Goal: Task Accomplishment & Management: Use online tool/utility

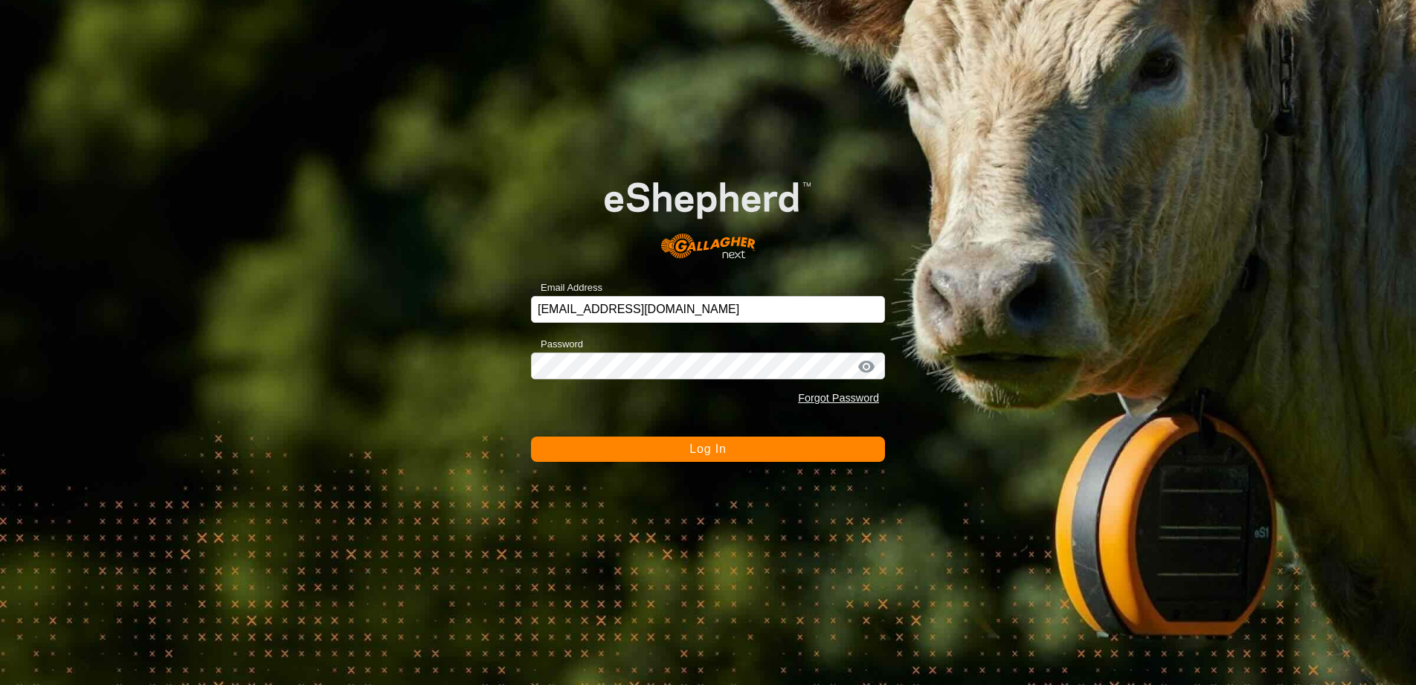
click at [721, 456] on button "Log In" at bounding box center [708, 448] width 354 height 25
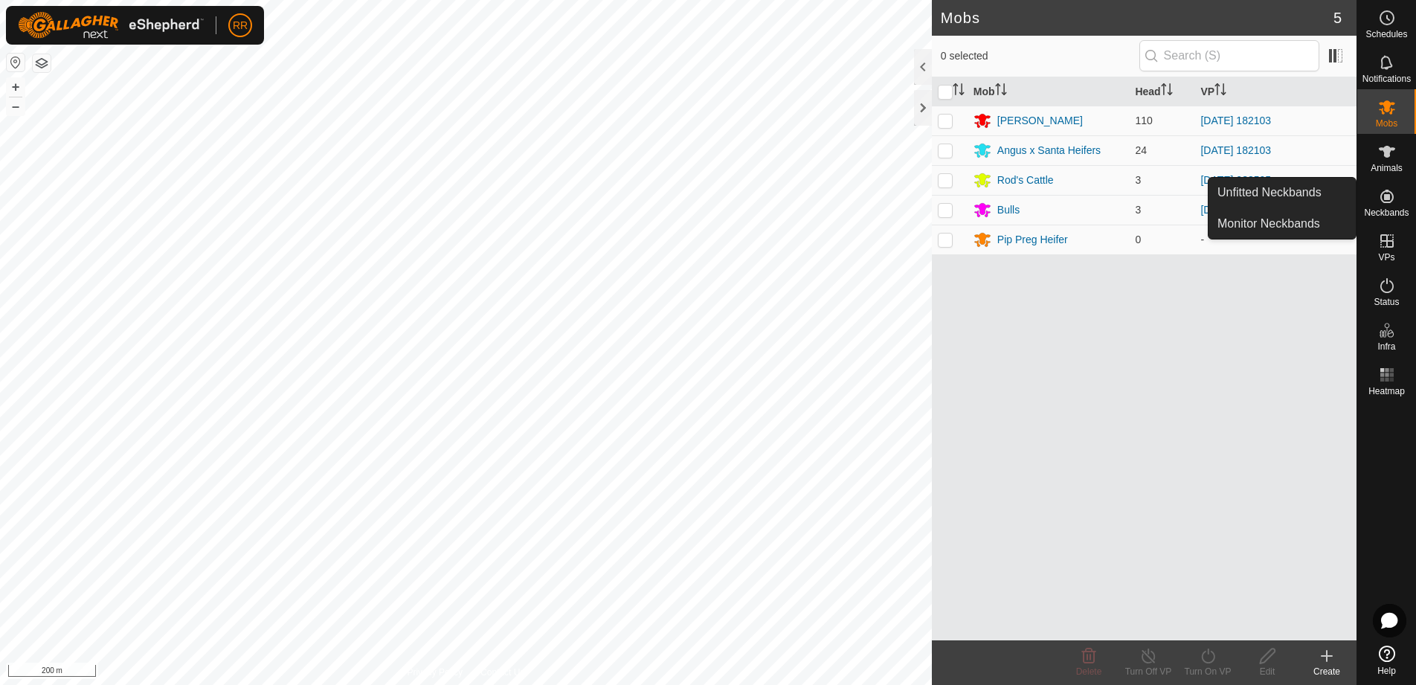
click at [1393, 201] on icon at bounding box center [1387, 196] width 18 height 18
click at [1294, 193] on link "Unfitted Neckbands" at bounding box center [1281, 193] width 147 height 30
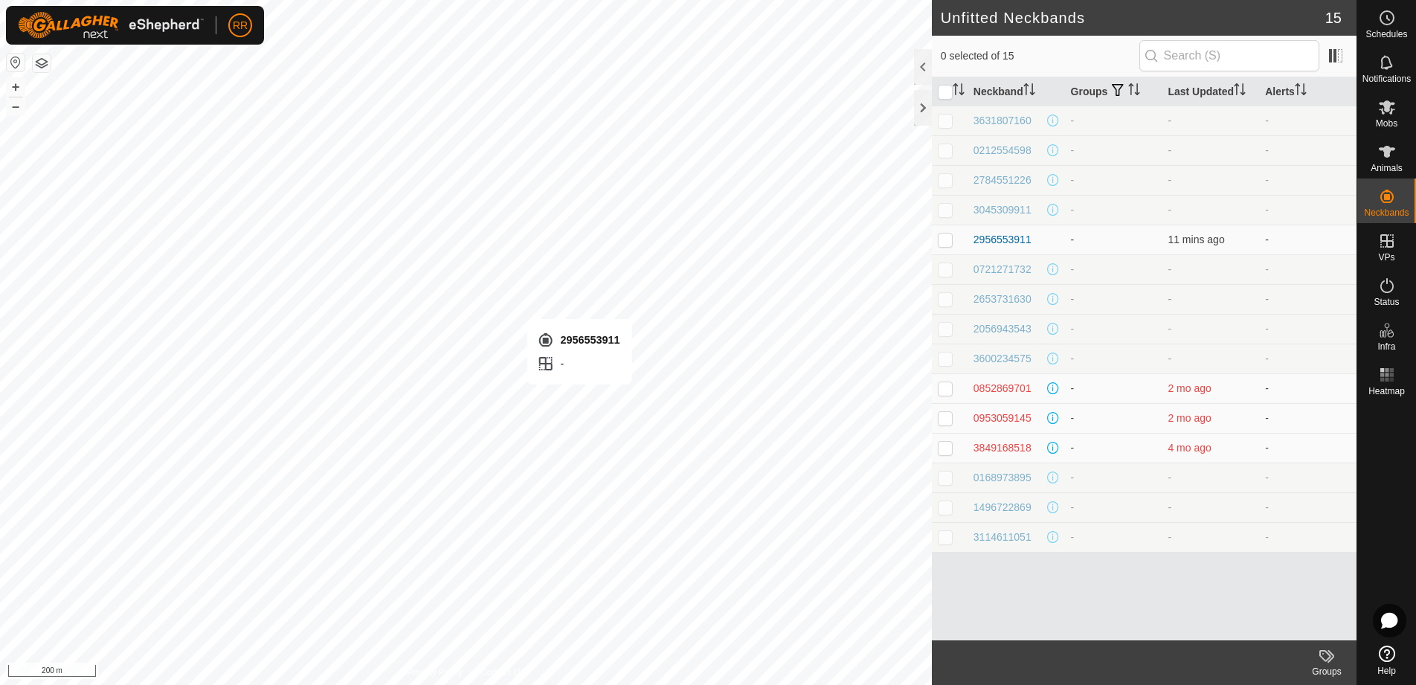
checkbox input "true"
click at [1006, 235] on div "2956553911" at bounding box center [1002, 240] width 58 height 16
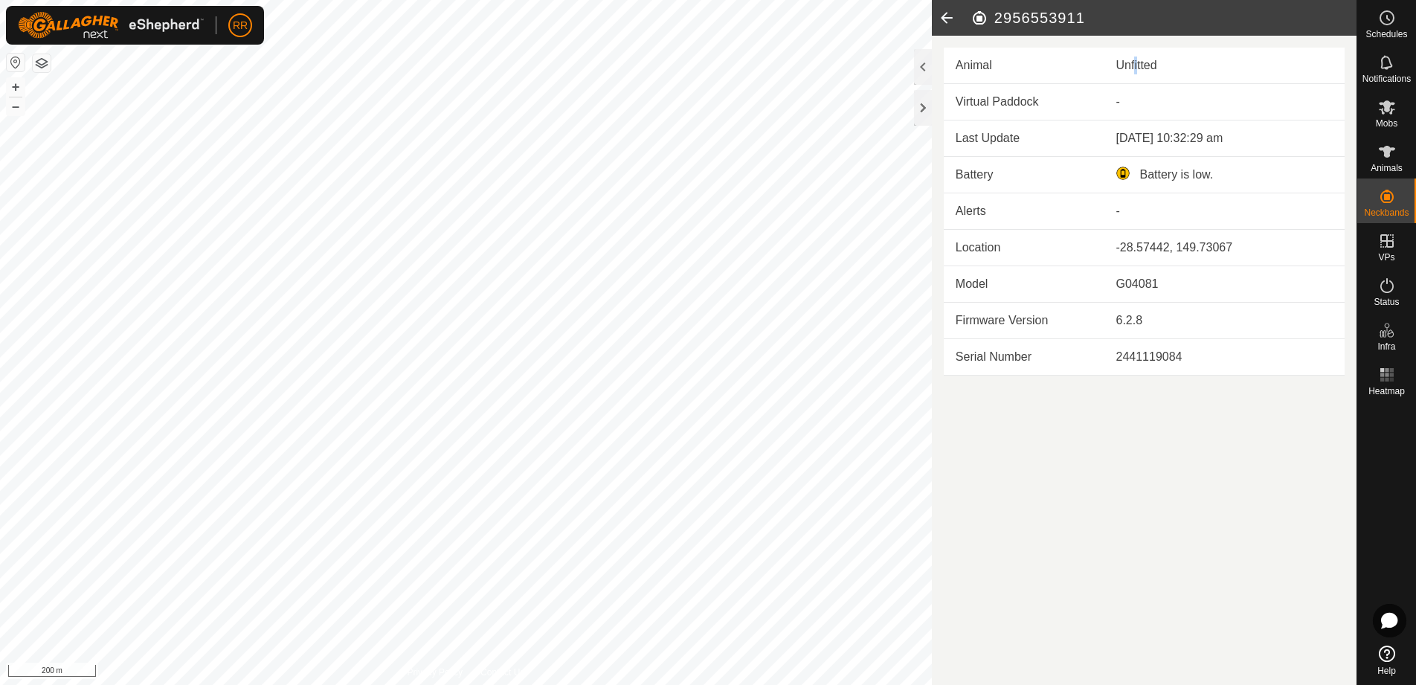
click at [1133, 67] on div "Unfitted" at bounding box center [1223, 66] width 217 height 18
click at [949, 15] on icon at bounding box center [947, 18] width 30 height 36
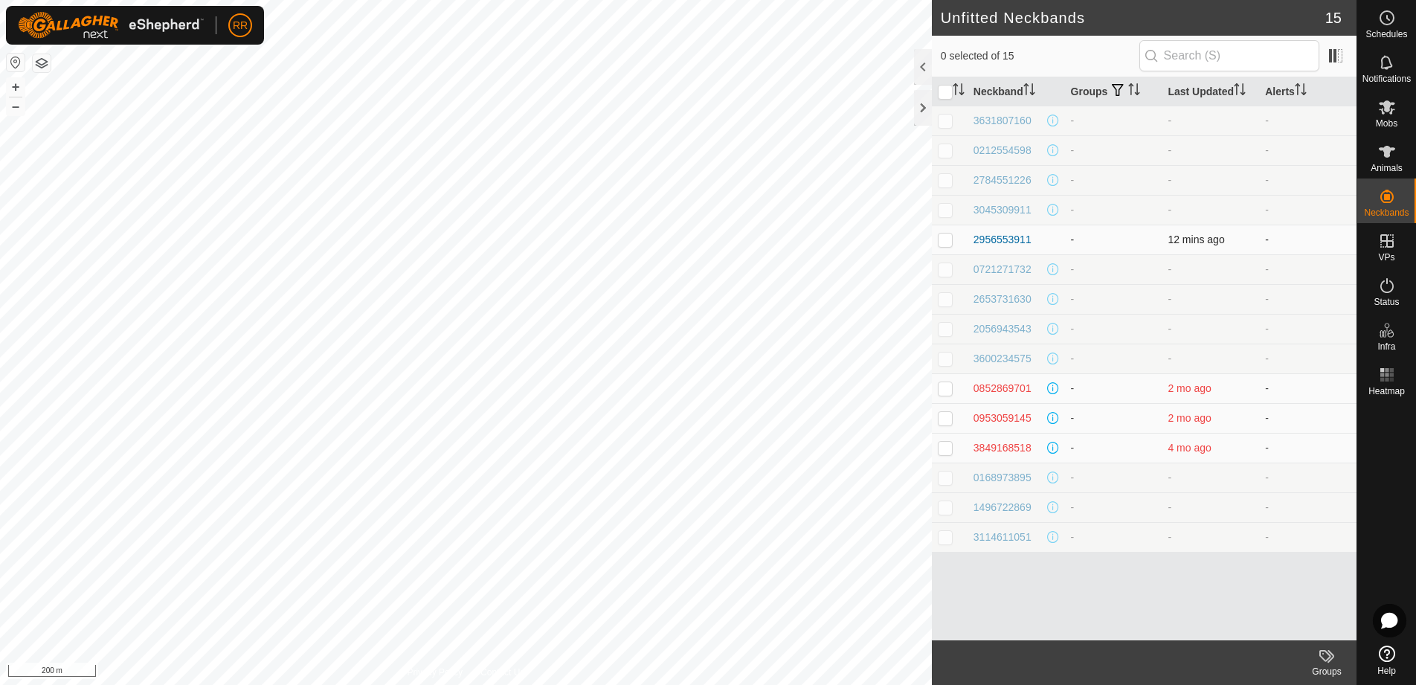
click at [944, 242] on p-checkbox at bounding box center [944, 239] width 15 height 12
checkbox input "true"
drag, startPoint x: 987, startPoint y: 240, endPoint x: 1030, endPoint y: 236, distance: 44.0
click at [1030, 236] on div "2956553911" at bounding box center [1015, 240] width 85 height 16
copy div "2956553911"
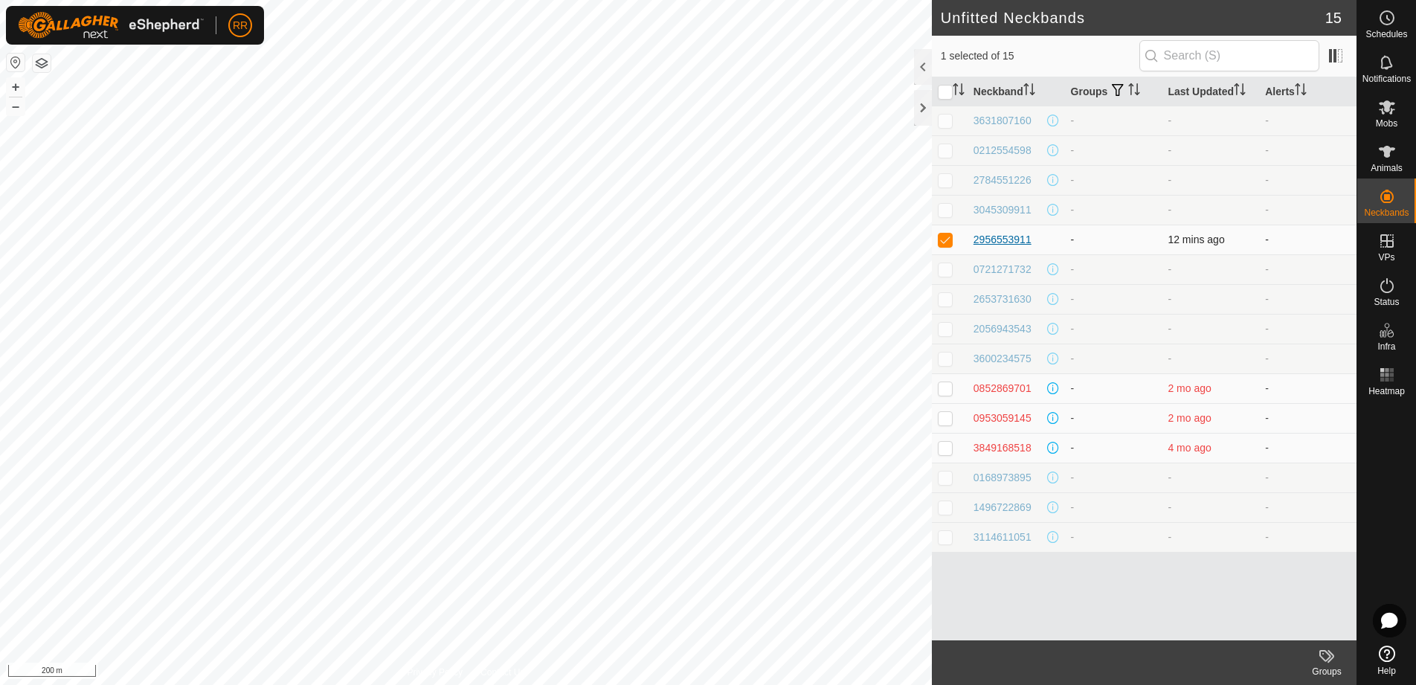
drag, startPoint x: 1019, startPoint y: 241, endPoint x: 1048, endPoint y: 262, distance: 35.7
click at [1048, 262] on div "0721271732" at bounding box center [1015, 270] width 85 height 16
click at [1389, 162] on es-animals-svg-icon at bounding box center [1386, 152] width 27 height 24
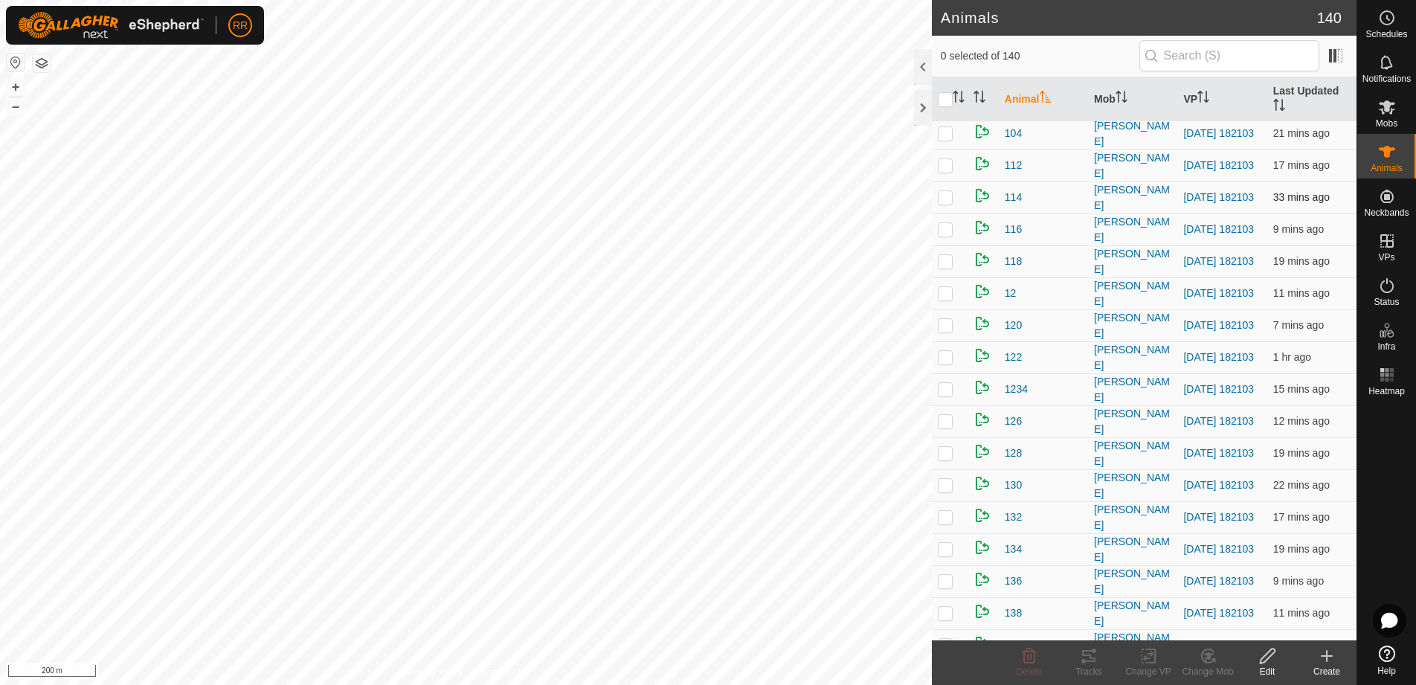
scroll to position [149, 0]
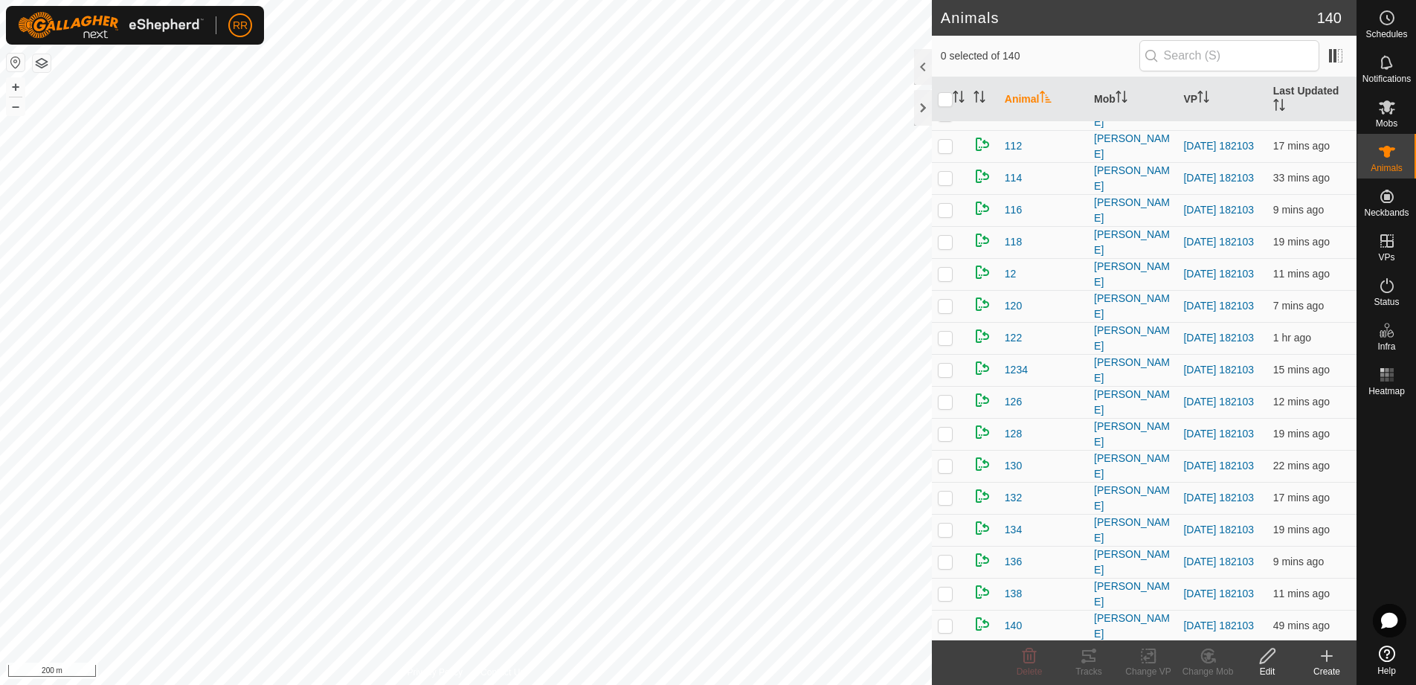
click at [1324, 661] on icon at bounding box center [1326, 656] width 18 height 18
click at [1221, 626] on link "Create Single Animal" at bounding box center [1261, 623] width 190 height 30
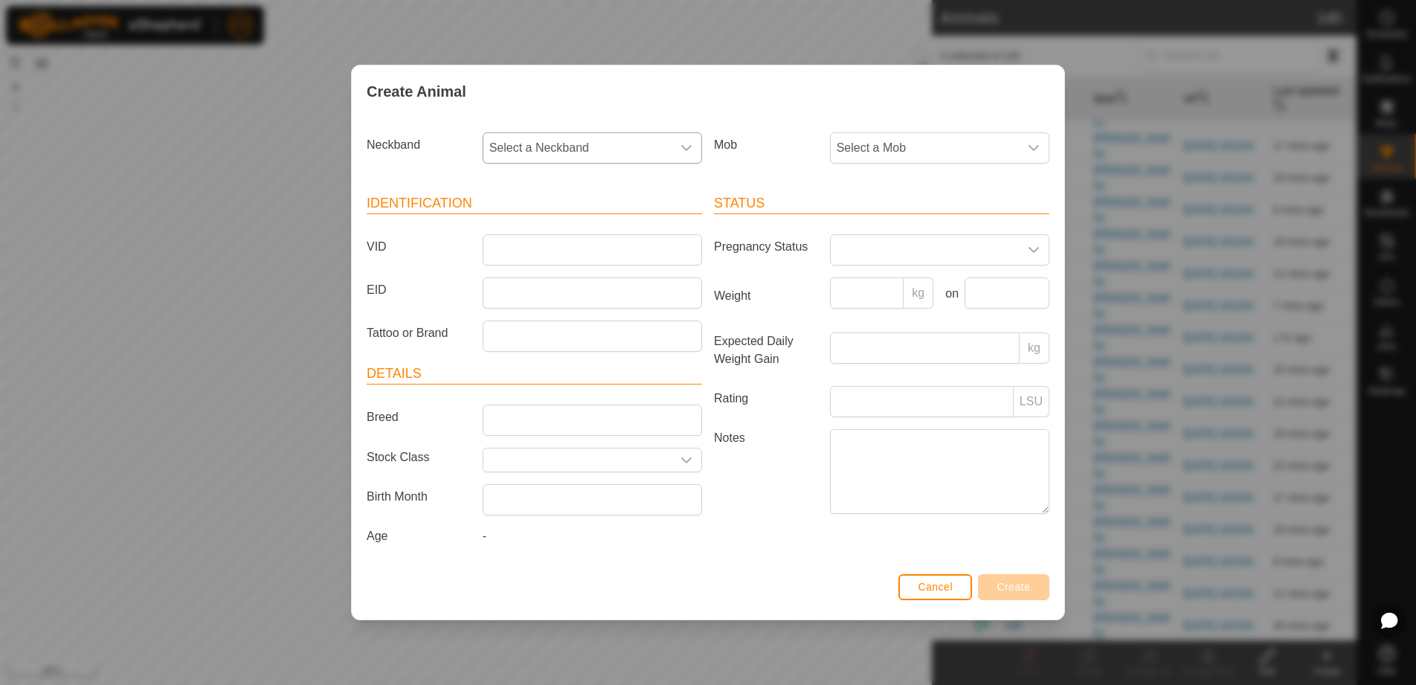
click at [655, 143] on span "Select a Neckband" at bounding box center [577, 148] width 188 height 30
type input "2956553911"
click at [529, 224] on li "2956553911" at bounding box center [593, 225] width 218 height 30
click at [1010, 144] on span "Select a Mob" at bounding box center [924, 148] width 188 height 30
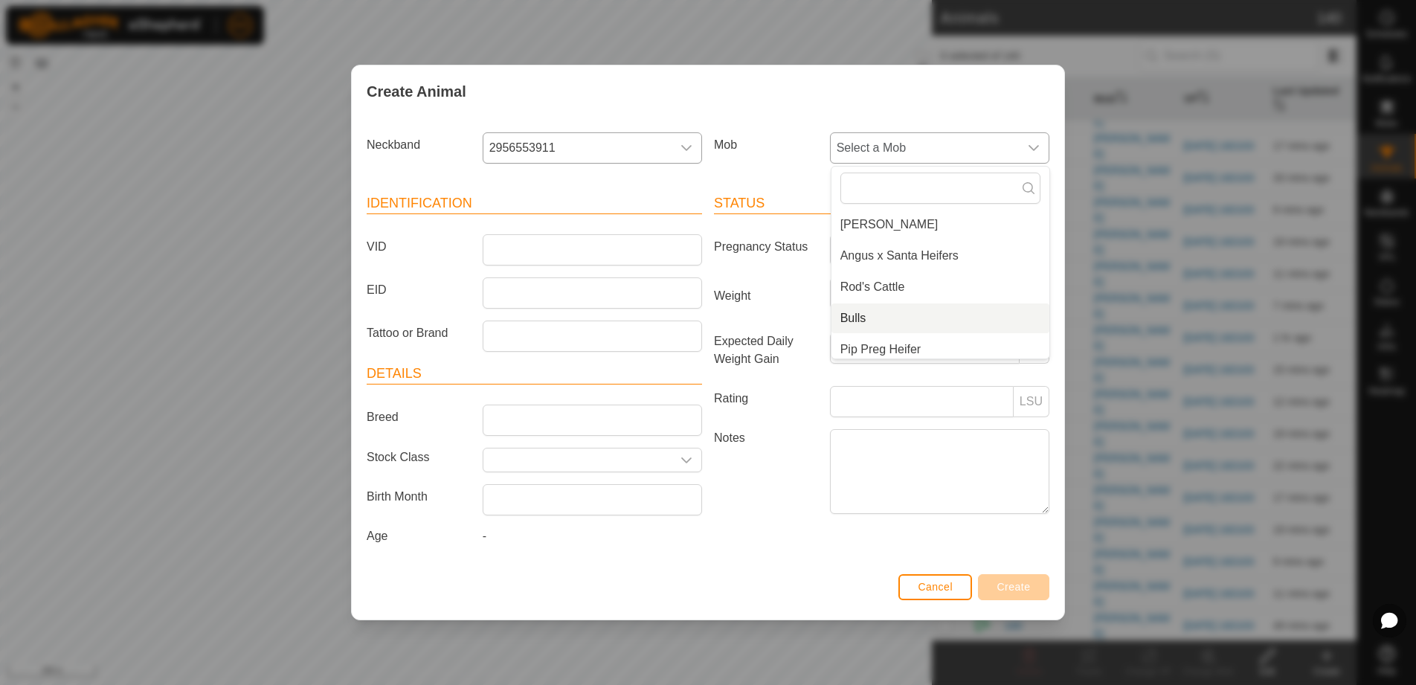
scroll to position [37, 0]
click at [862, 312] on li "Bulls" at bounding box center [940, 312] width 218 height 30
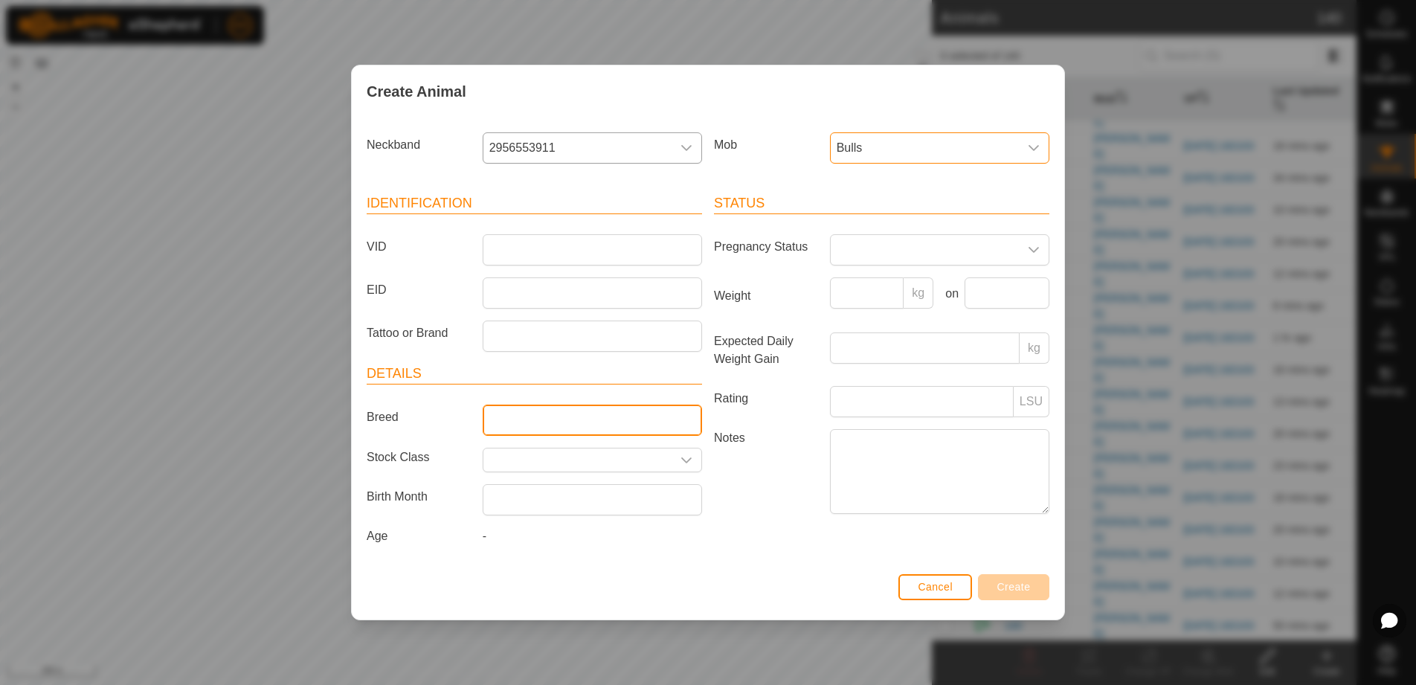
click at [543, 425] on input "Breed" at bounding box center [592, 419] width 219 height 31
type input "Angus"
click at [603, 464] on input "text" at bounding box center [577, 459] width 188 height 23
click at [584, 455] on input "text" at bounding box center [577, 459] width 188 height 23
click at [682, 462] on icon "dropdown trigger" at bounding box center [686, 460] width 12 height 12
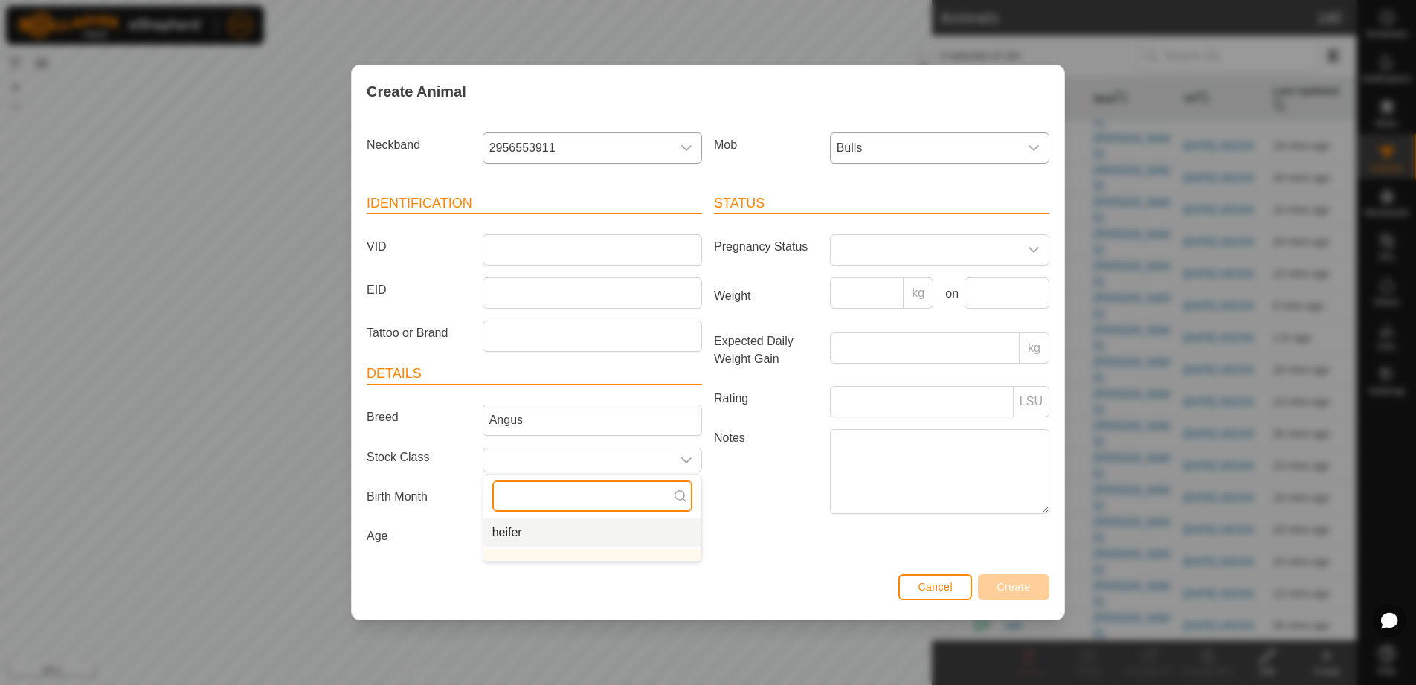
click at [509, 495] on input "text" at bounding box center [592, 495] width 200 height 31
click at [616, 453] on input "text" at bounding box center [577, 459] width 188 height 23
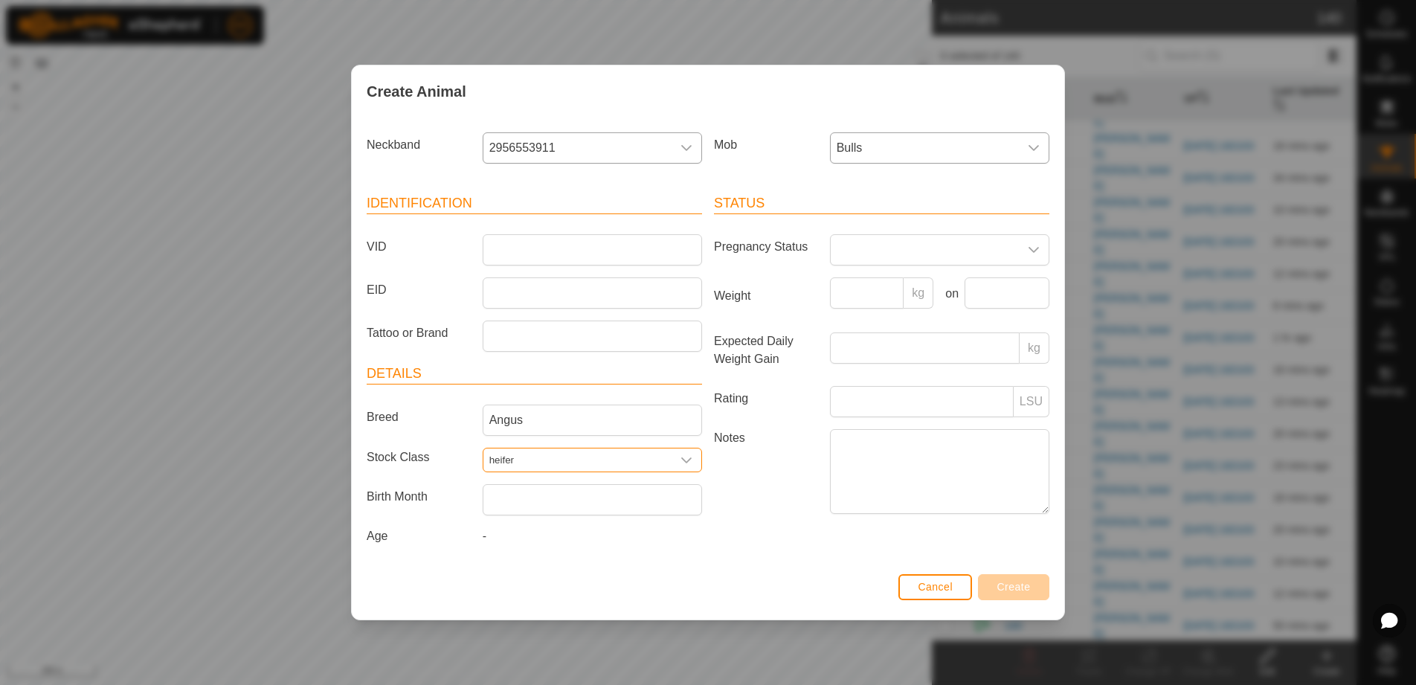
click at [692, 454] on div "dropdown trigger" at bounding box center [686, 459] width 30 height 23
click at [613, 460] on input "heifer" at bounding box center [577, 459] width 188 height 23
type input "h"
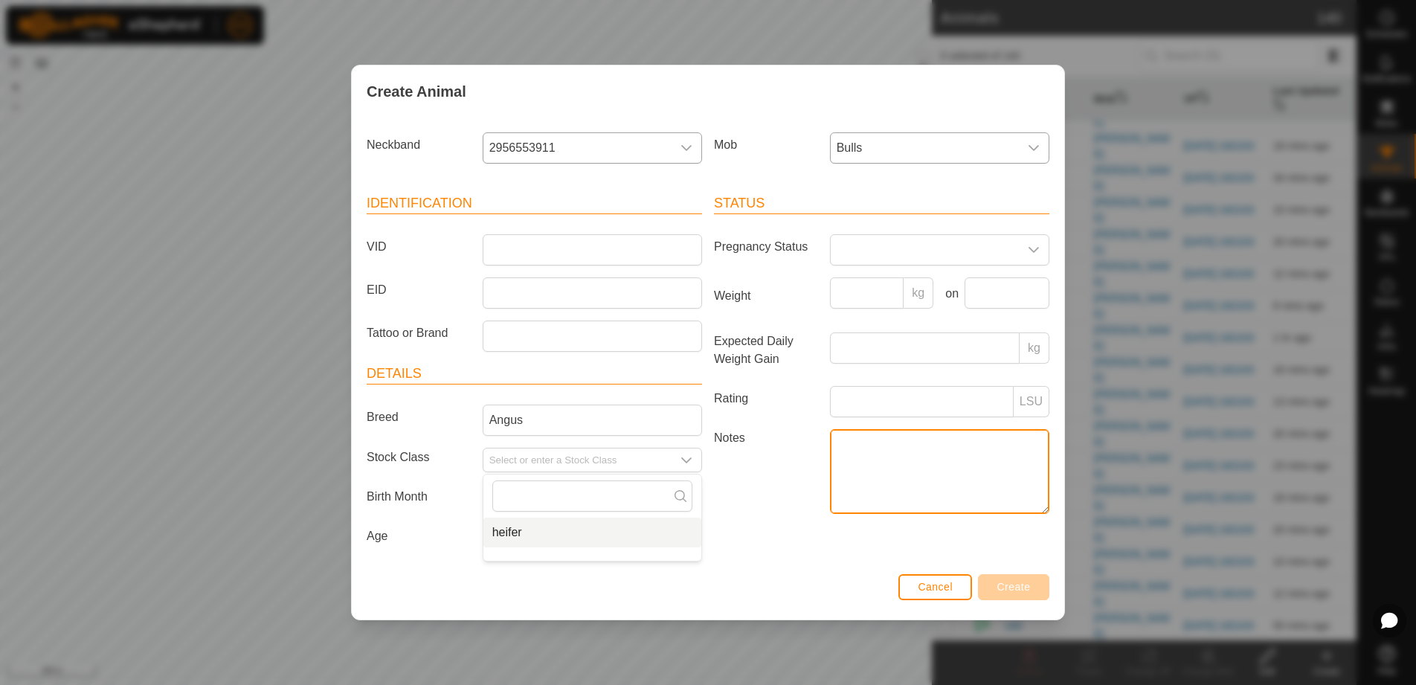
click at [964, 491] on textarea "Notes" at bounding box center [939, 471] width 219 height 85
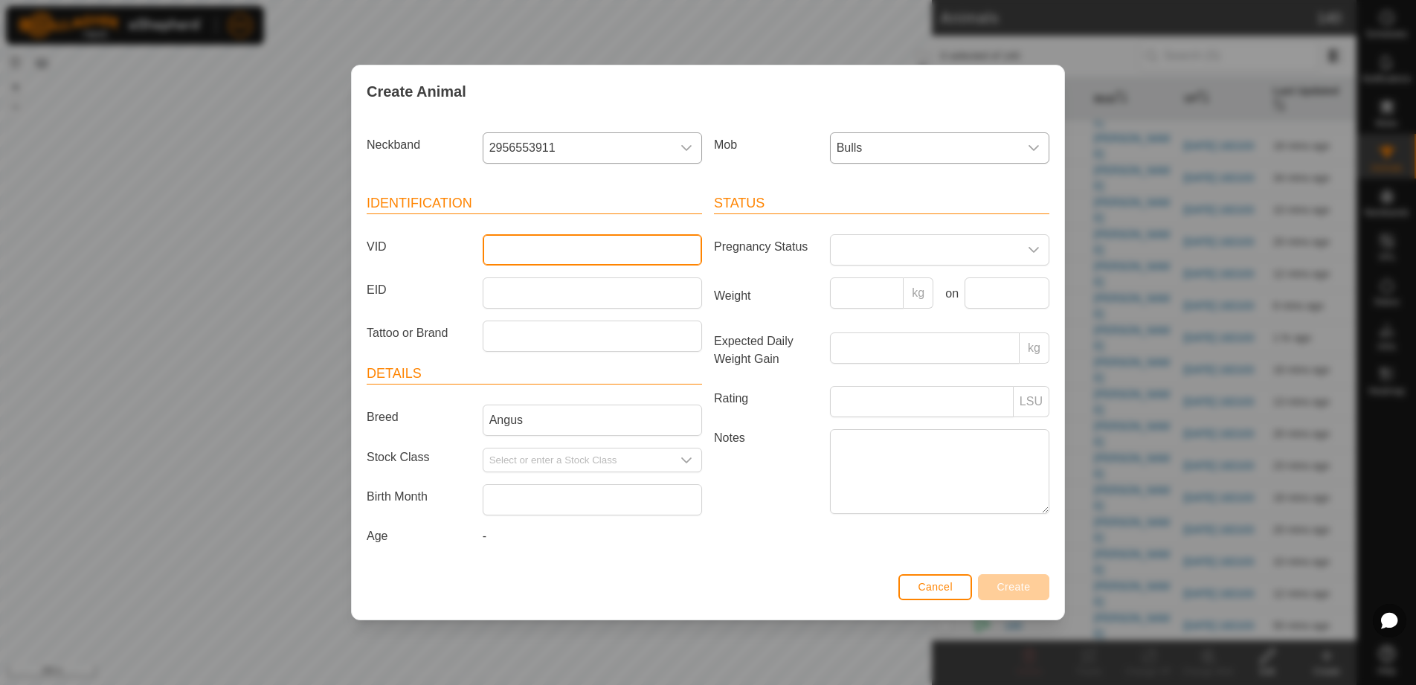
click at [538, 250] on input "VID" at bounding box center [592, 249] width 219 height 31
type input "B"
type input "001"
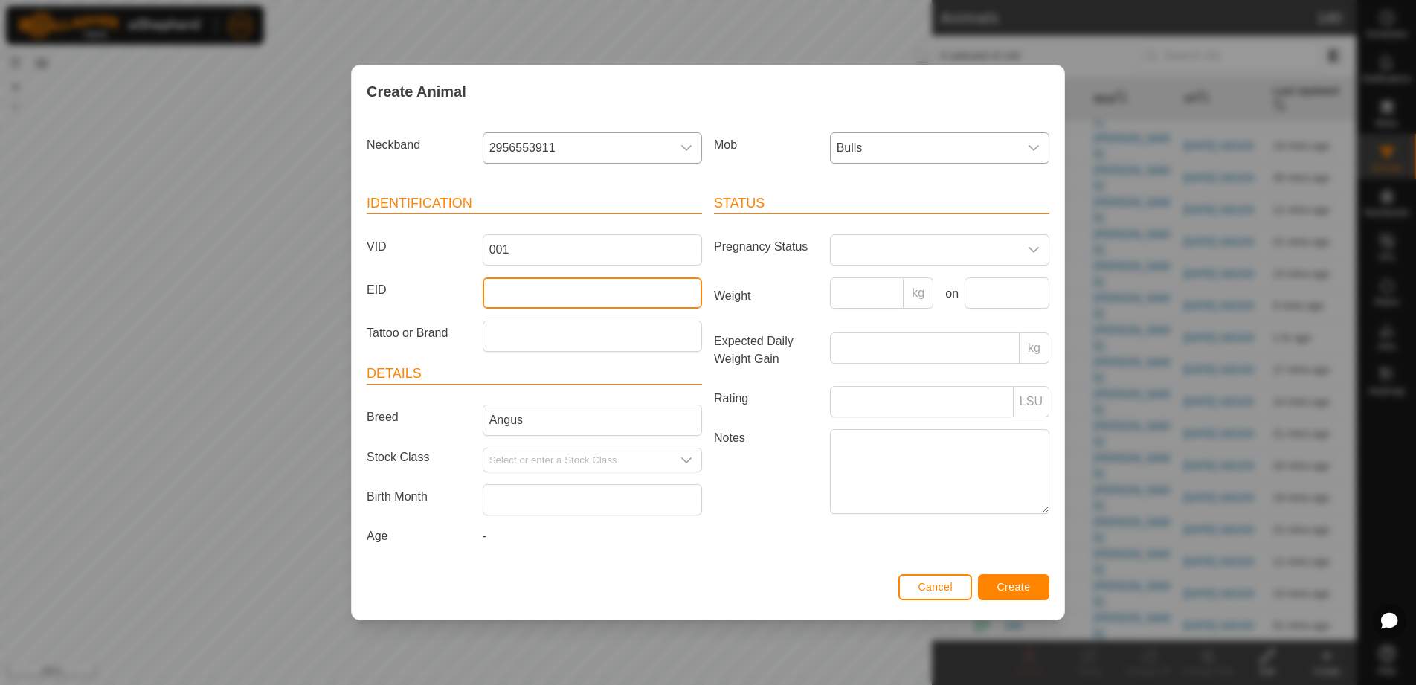
click at [523, 294] on input "EID" at bounding box center [592, 292] width 219 height 31
click at [1025, 587] on span "Create" at bounding box center [1013, 587] width 33 height 12
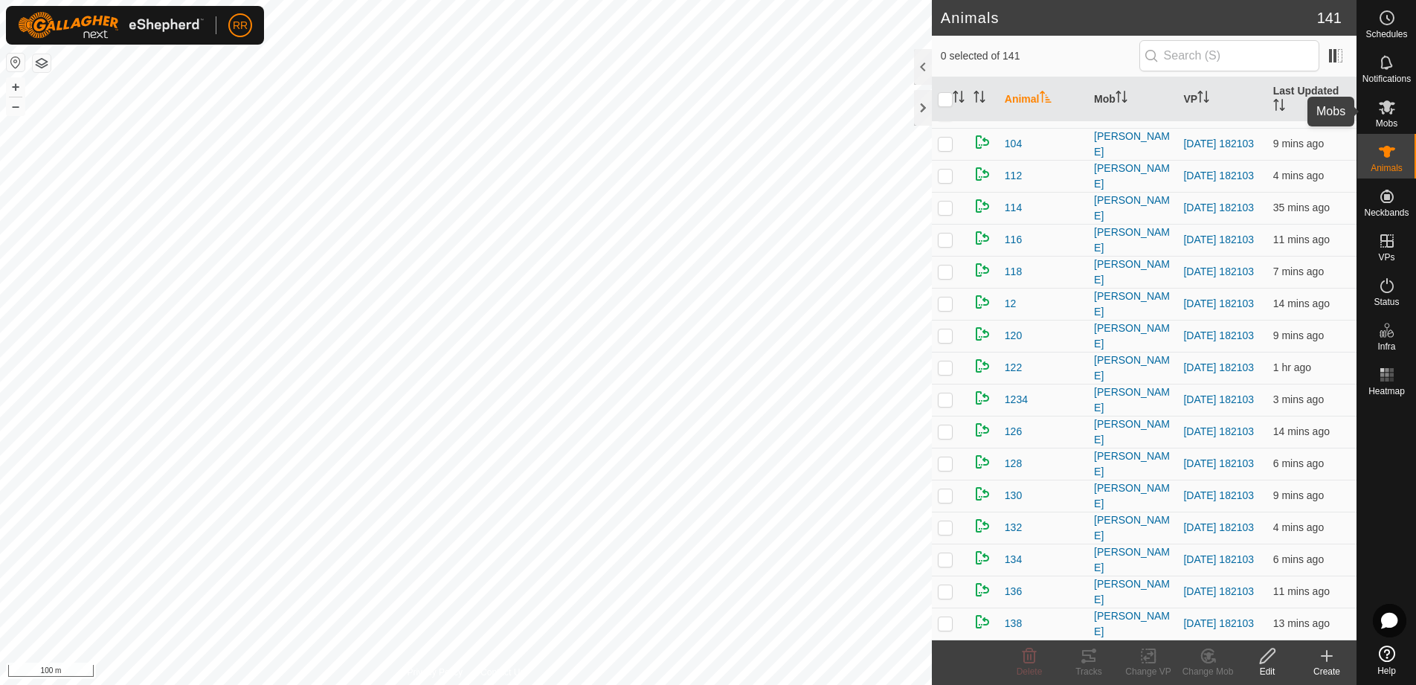
click at [1394, 106] on icon at bounding box center [1387, 107] width 18 height 18
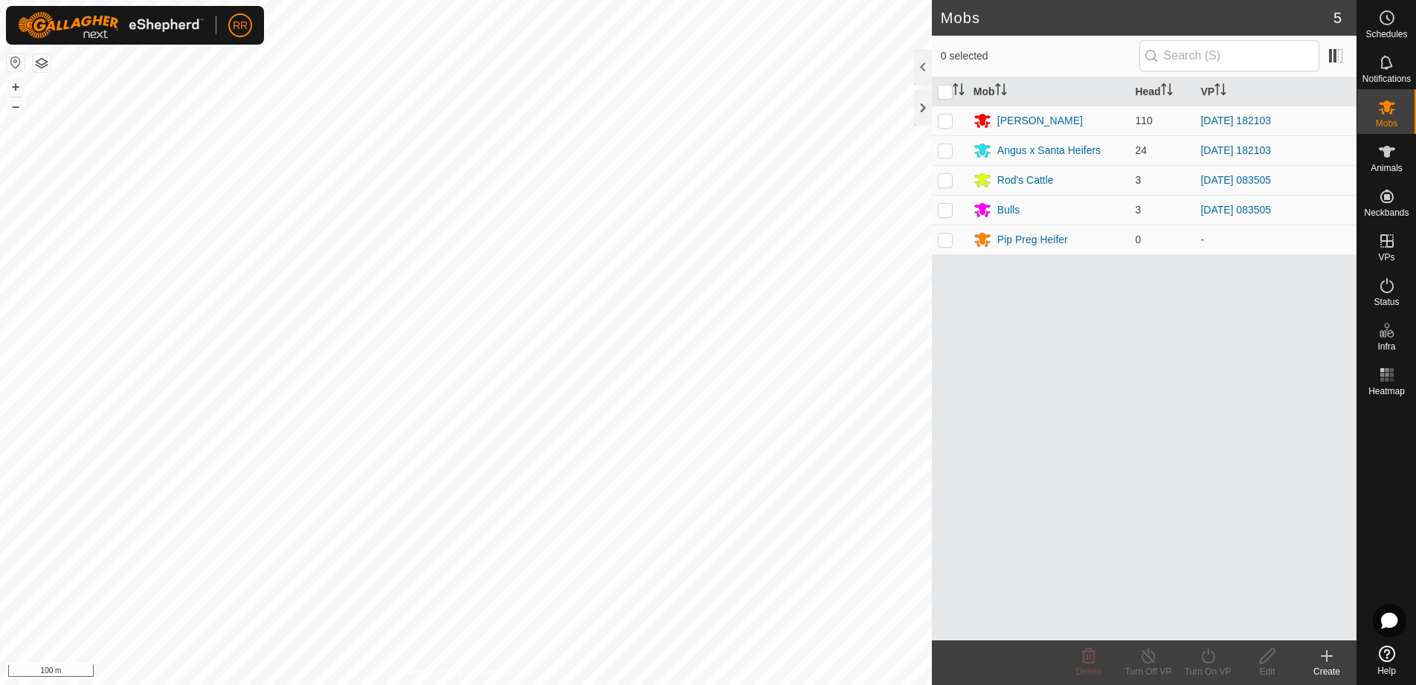
click at [1321, 661] on icon at bounding box center [1326, 656] width 18 height 18
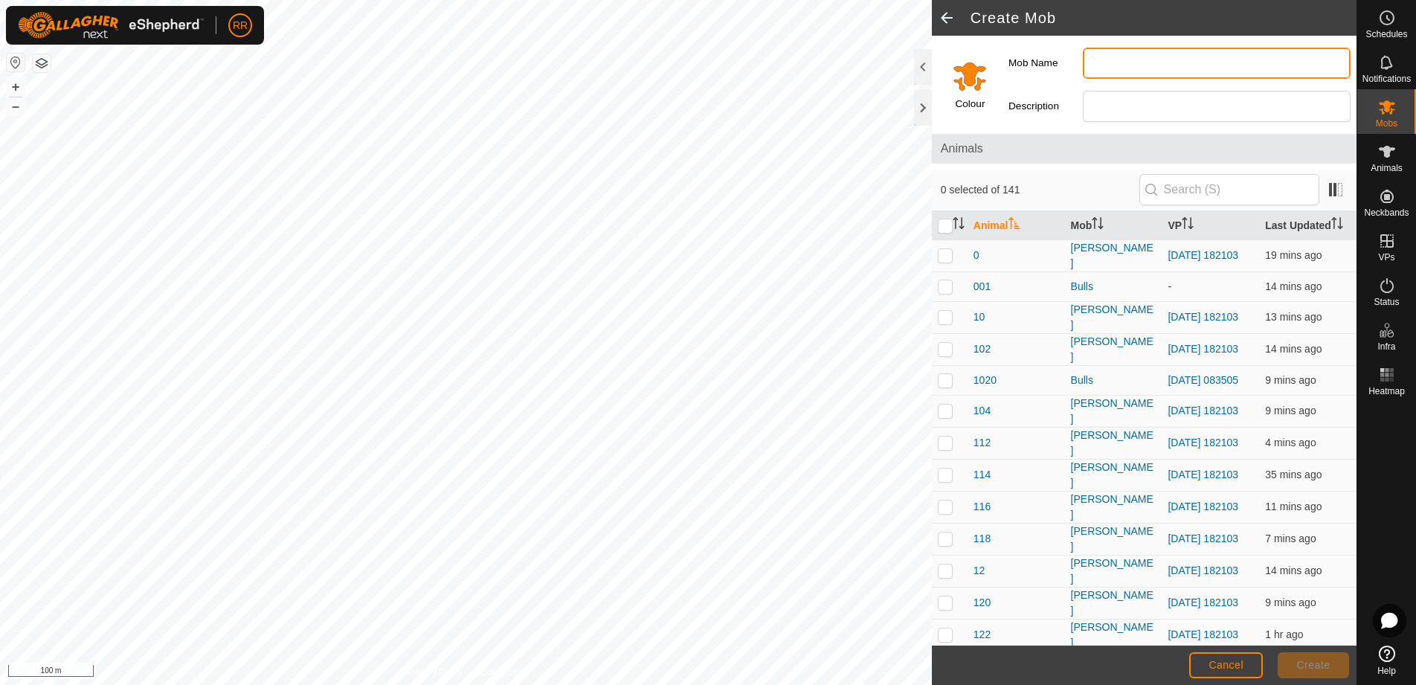
click at [1109, 64] on input "Mob Name" at bounding box center [1216, 63] width 268 height 31
type input "Bull 2"
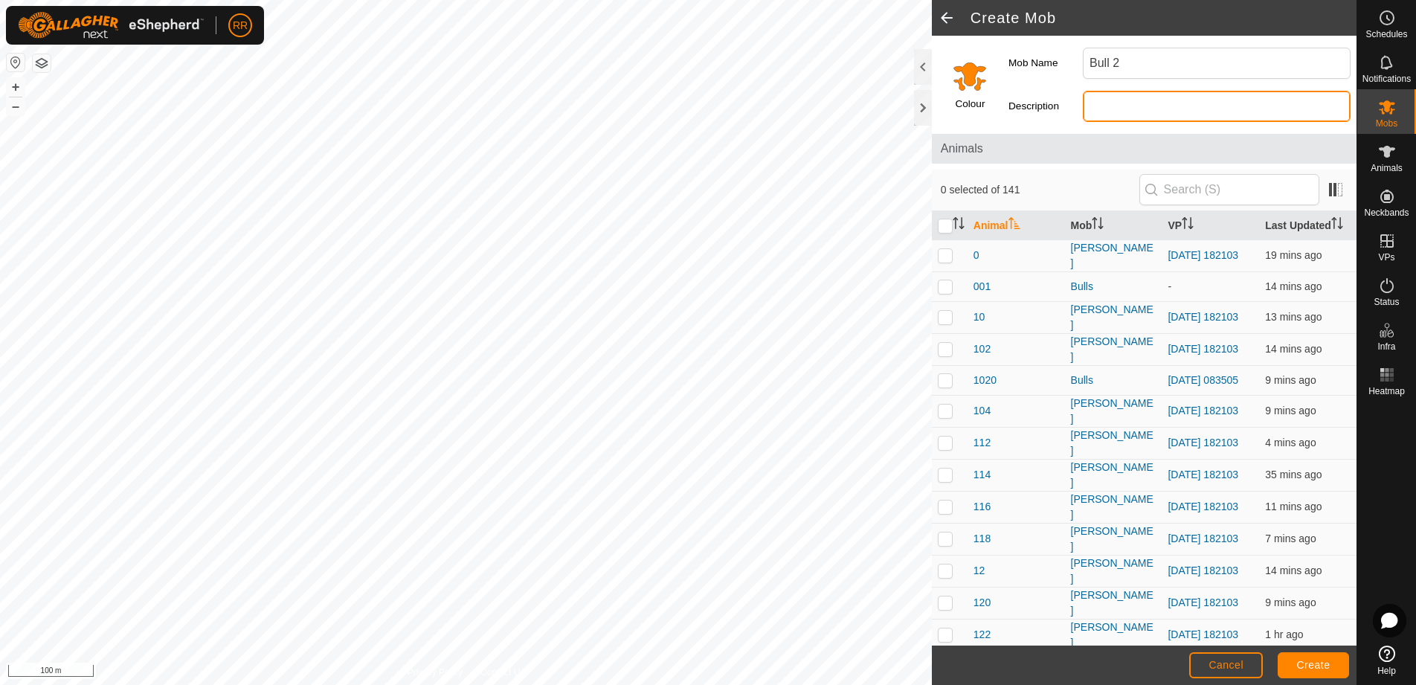
click at [1126, 114] on input "Description" at bounding box center [1216, 106] width 268 height 31
type input "Bull"
click at [949, 285] on p-checkbox at bounding box center [944, 286] width 15 height 12
checkbox input "true"
click at [1309, 665] on span "Create" at bounding box center [1313, 665] width 33 height 12
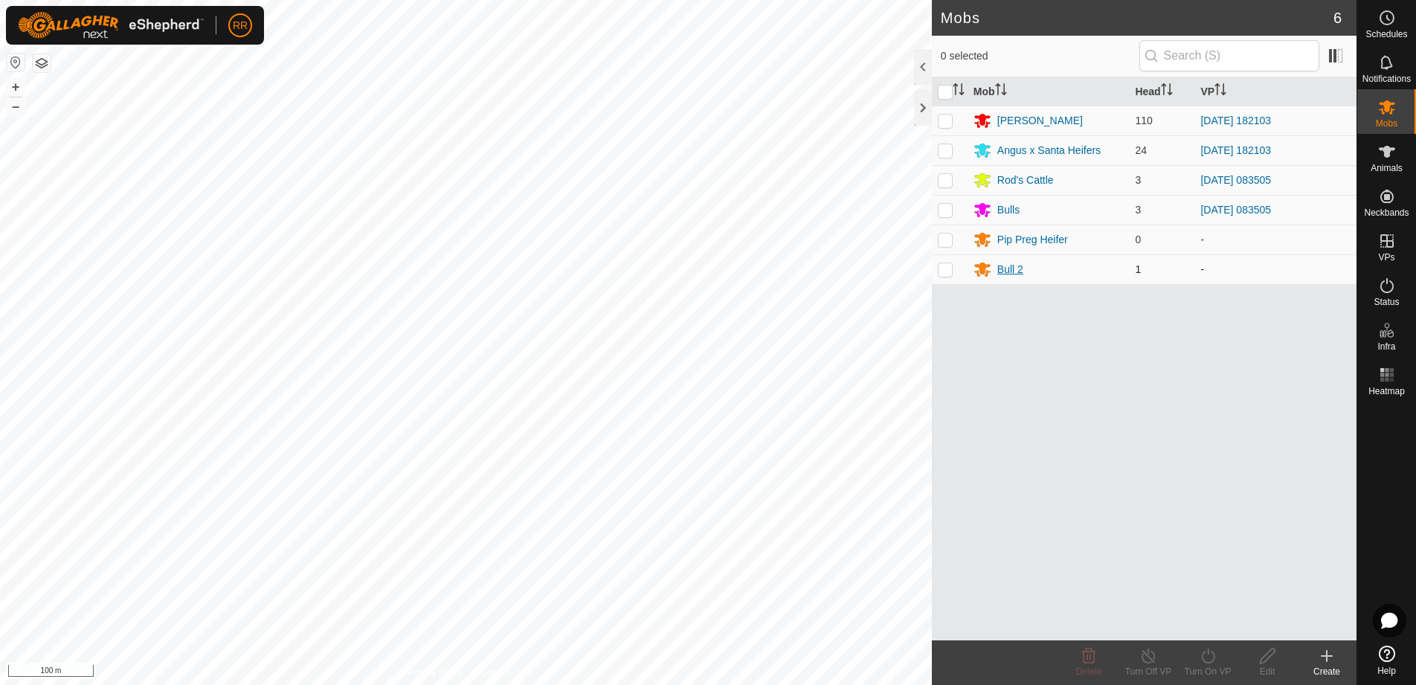
click at [984, 274] on icon at bounding box center [982, 269] width 18 height 18
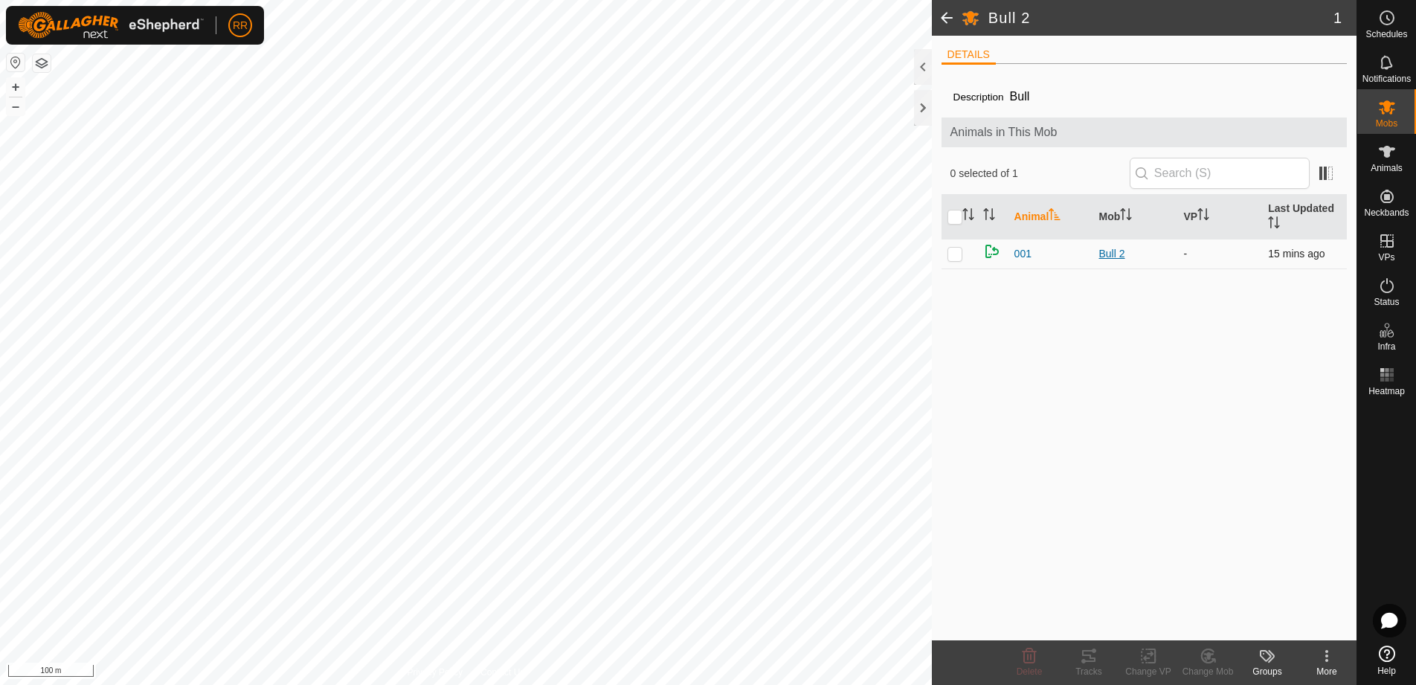
click at [1108, 256] on div "Bull 2" at bounding box center [1135, 254] width 73 height 16
click at [1114, 259] on div "Bull 2" at bounding box center [1135, 254] width 73 height 16
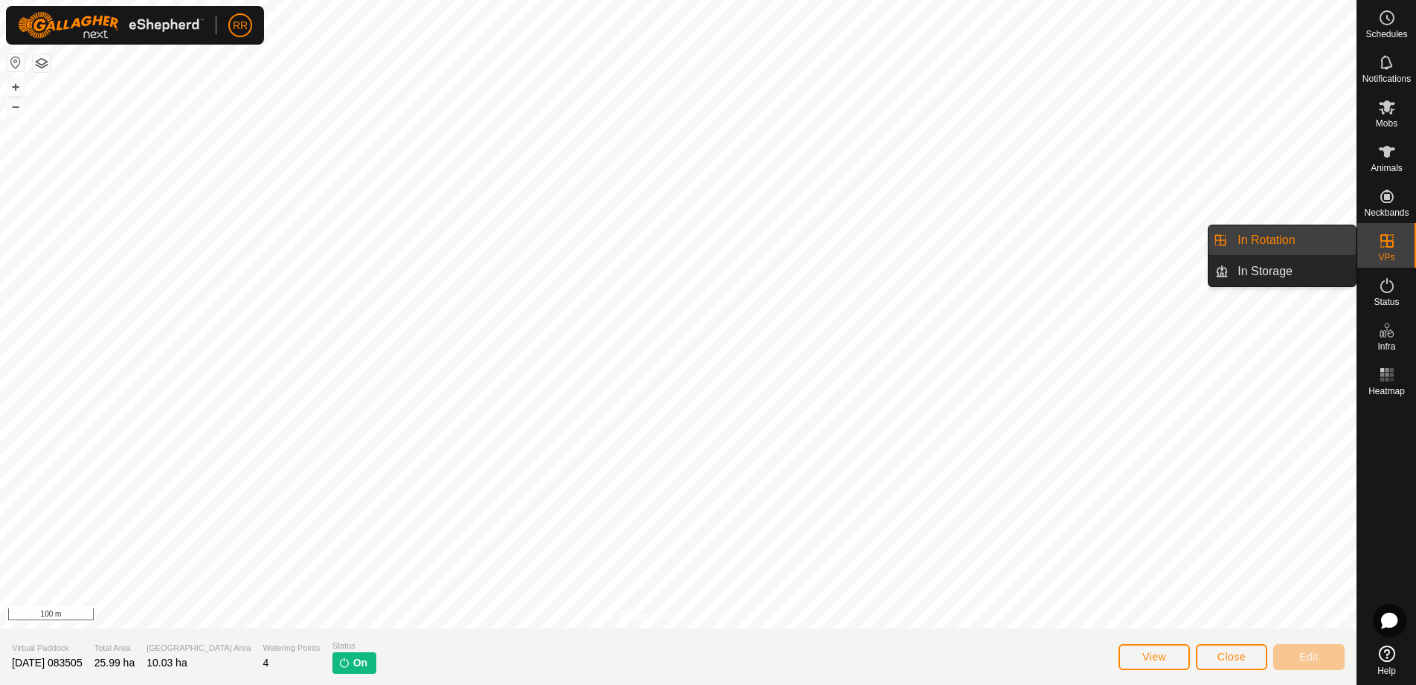
click at [1390, 254] on span "VPs" at bounding box center [1386, 257] width 16 height 9
click at [1250, 239] on link "In Rotation" at bounding box center [1291, 240] width 127 height 30
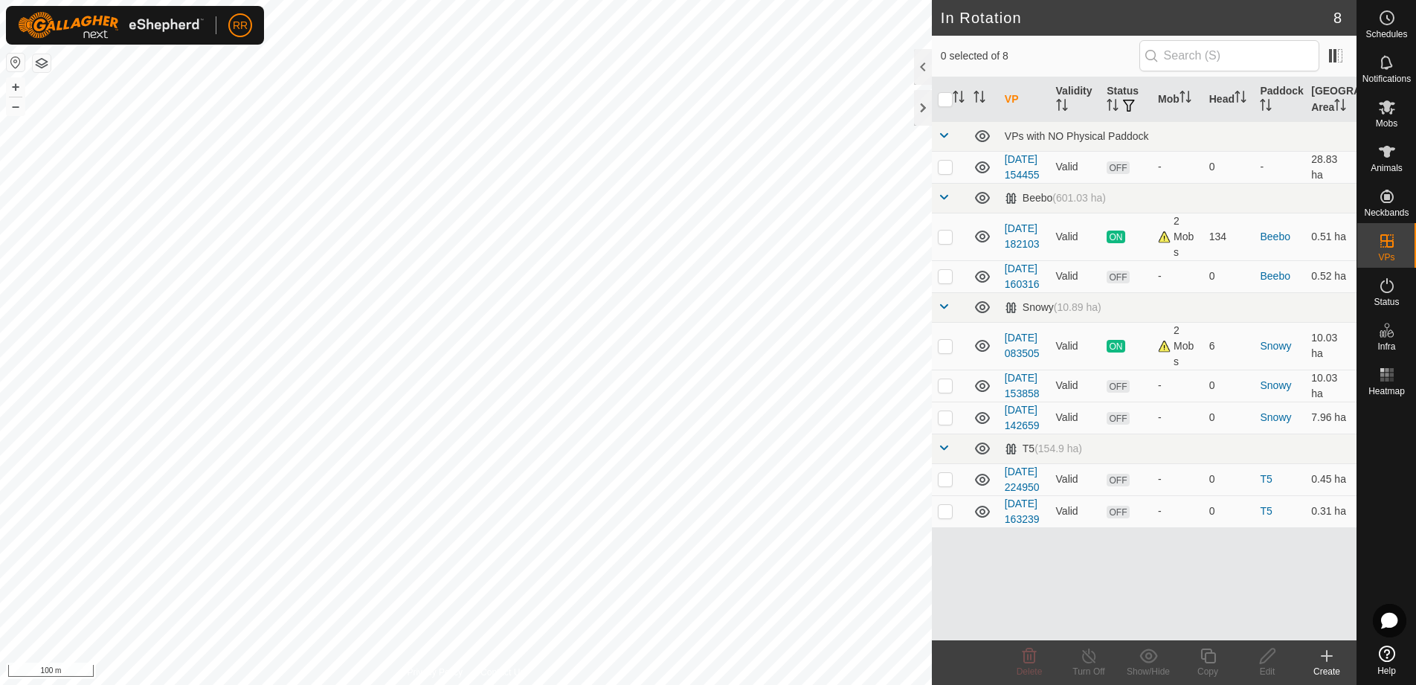
click at [1332, 670] on div "Create" at bounding box center [1326, 671] width 59 height 13
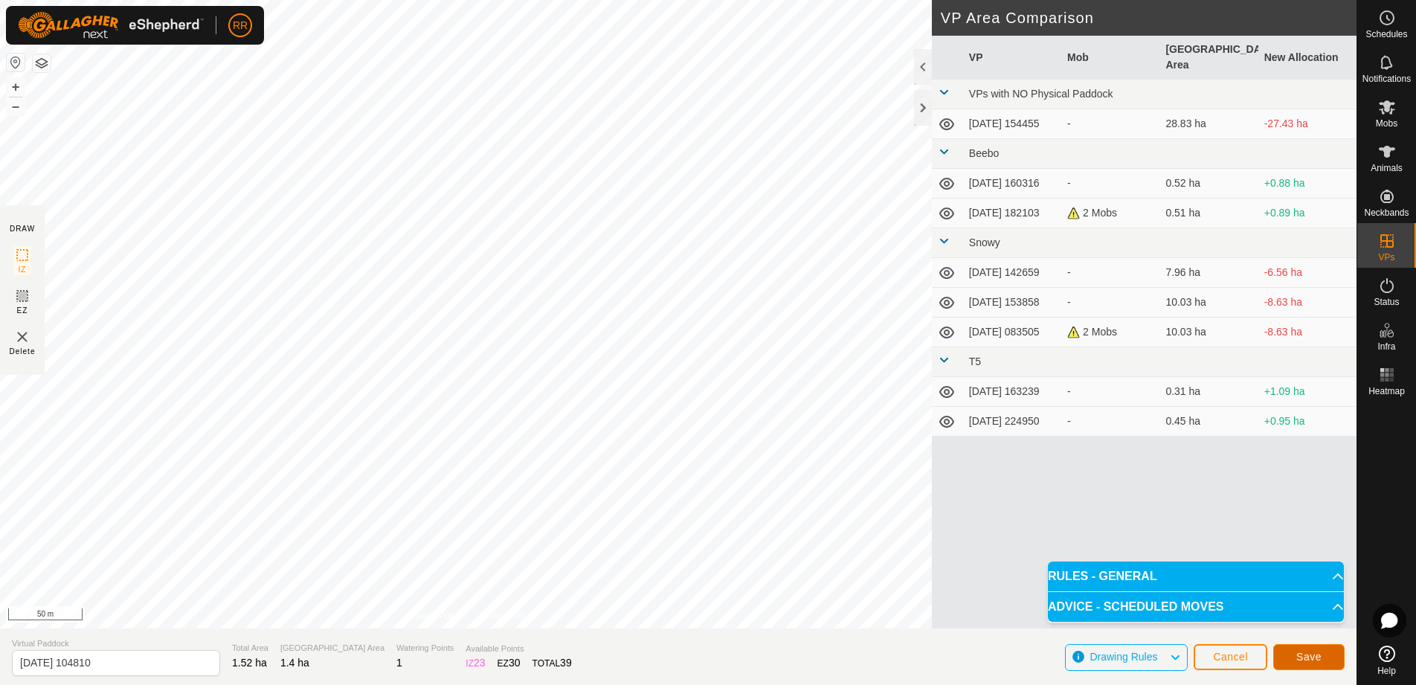
click at [1313, 657] on span "Save" at bounding box center [1308, 657] width 25 height 12
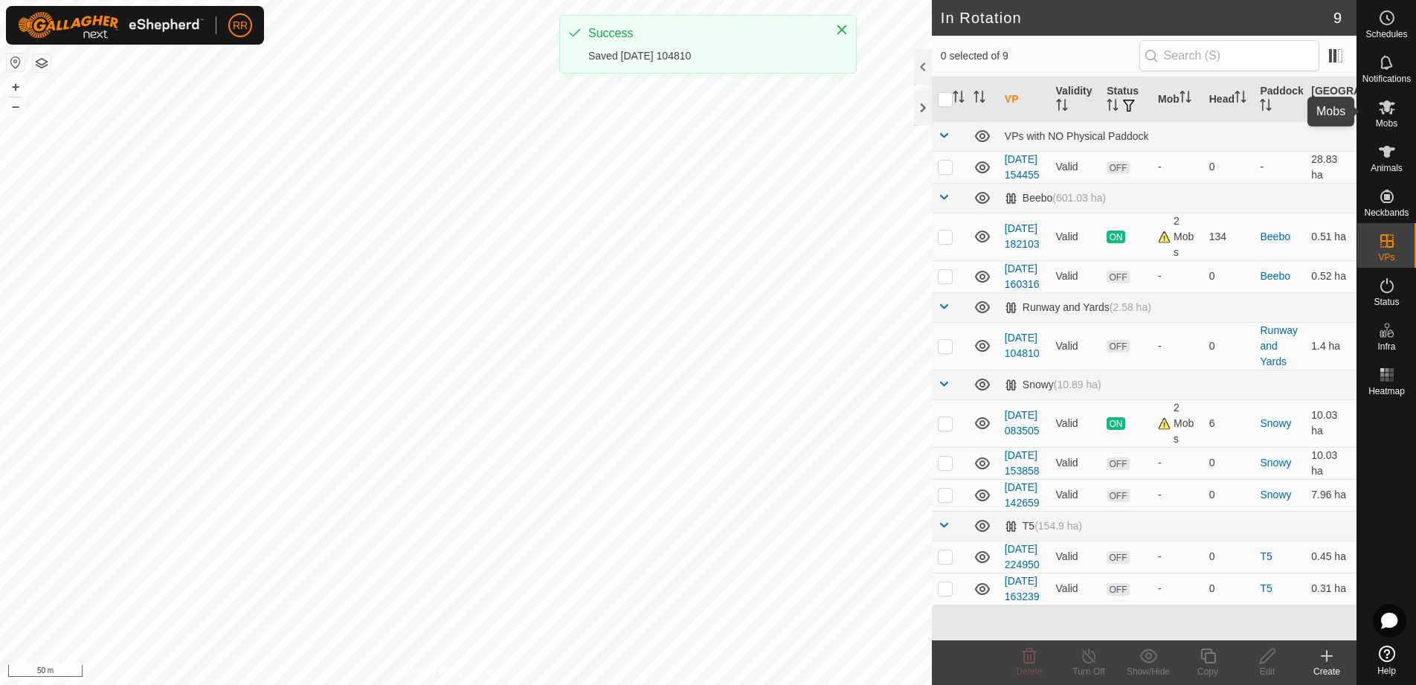
click at [1399, 121] on div "Mobs" at bounding box center [1386, 111] width 59 height 45
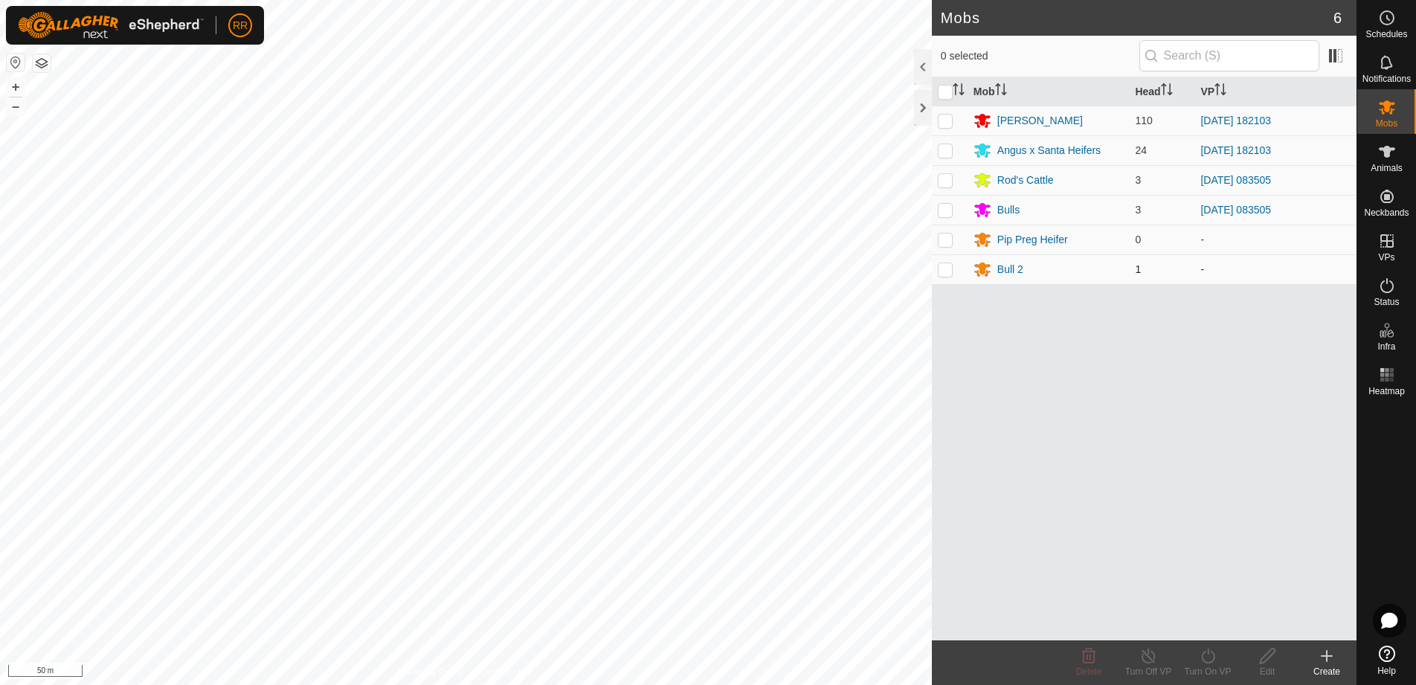
click at [959, 270] on td at bounding box center [950, 269] width 36 height 30
checkbox input "true"
click at [1208, 654] on icon at bounding box center [1207, 656] width 19 height 18
click at [1209, 619] on link "Now" at bounding box center [1251, 623] width 147 height 30
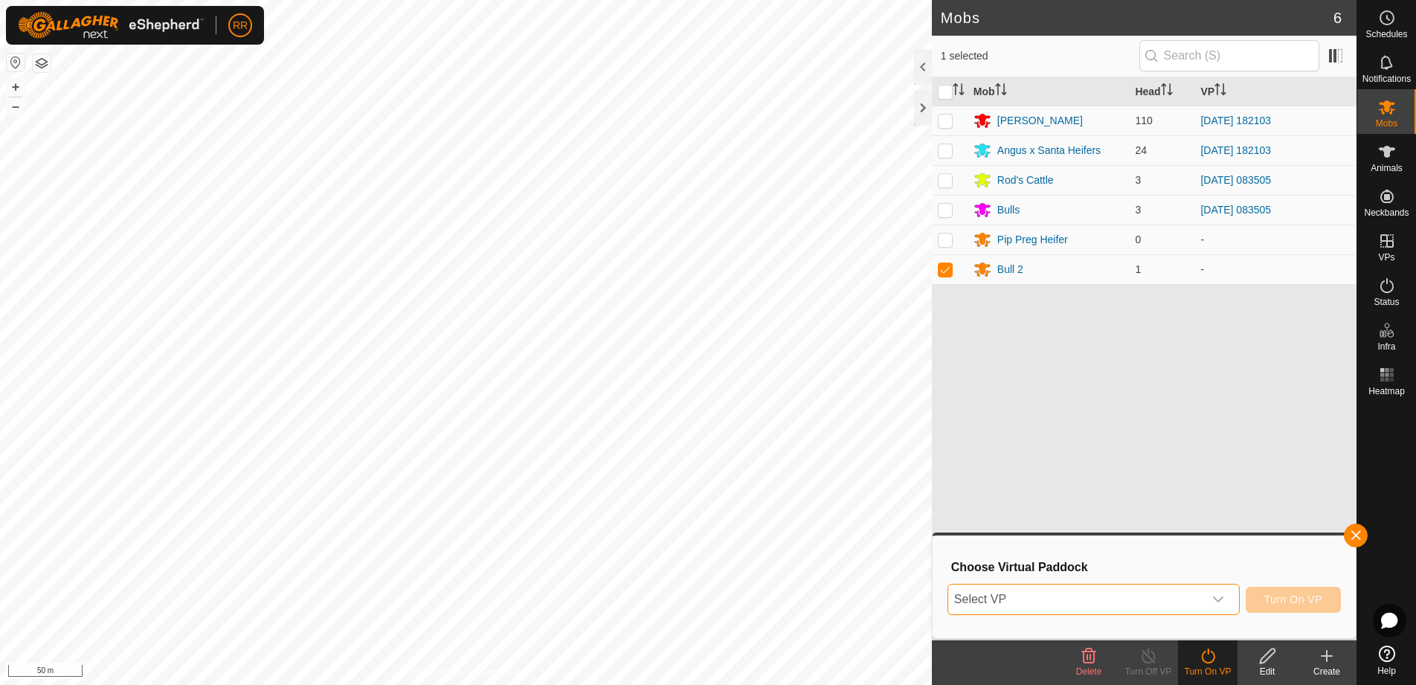
click at [1165, 601] on span "Select VP" at bounding box center [1075, 599] width 255 height 30
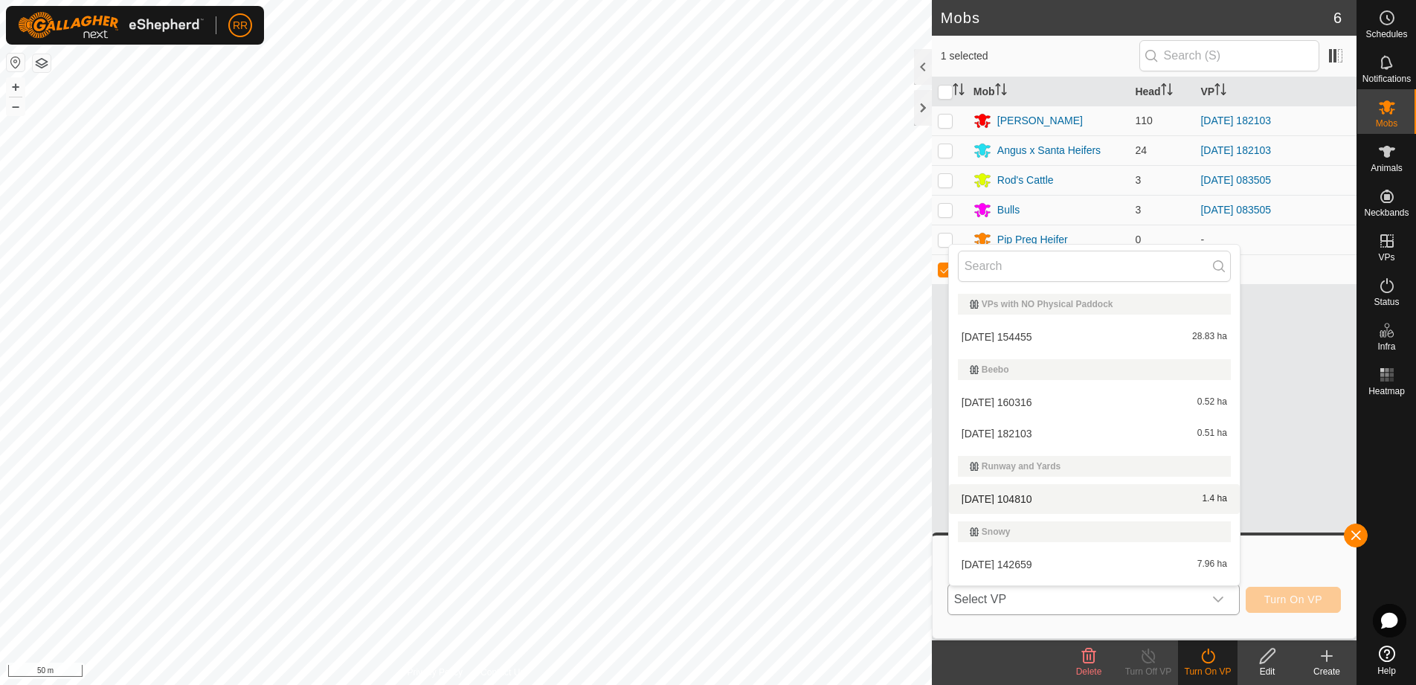
click at [987, 504] on li "[DATE] 104810 1.4 ha" at bounding box center [1094, 499] width 291 height 30
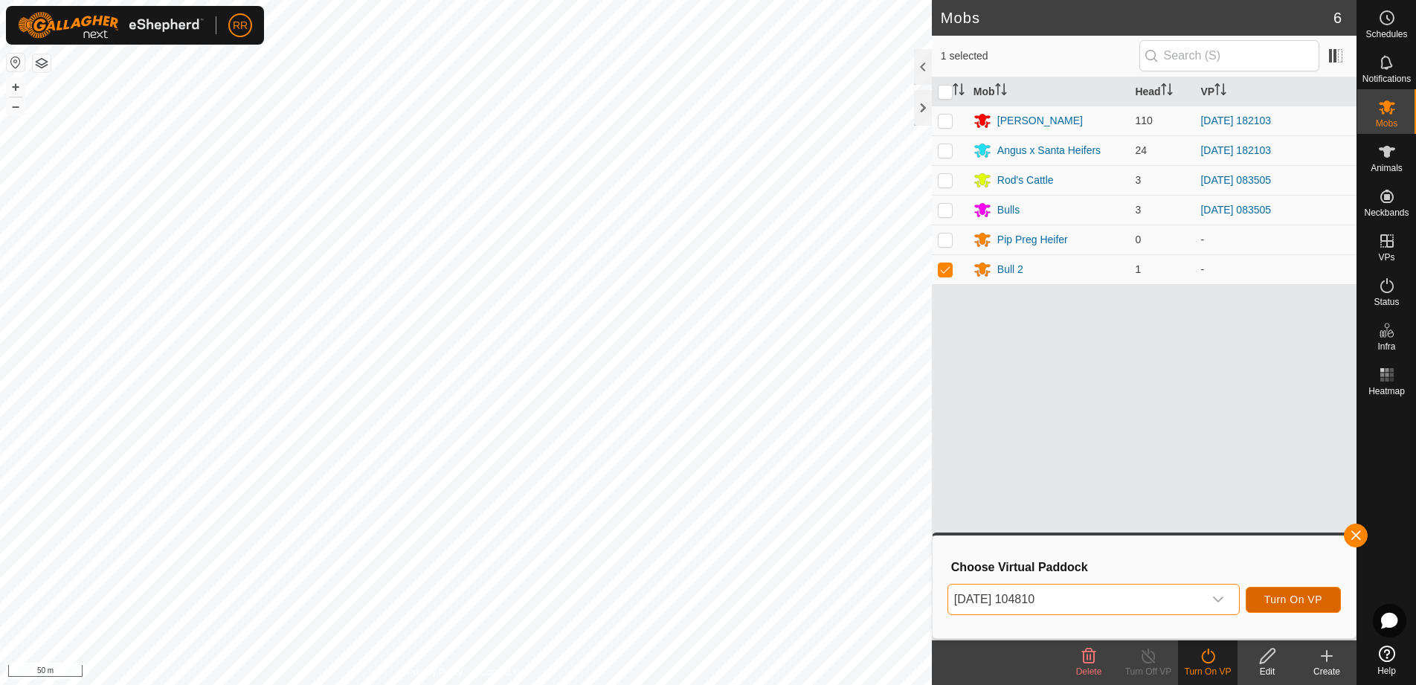
click at [1277, 601] on span "Turn On VP" at bounding box center [1293, 599] width 58 height 12
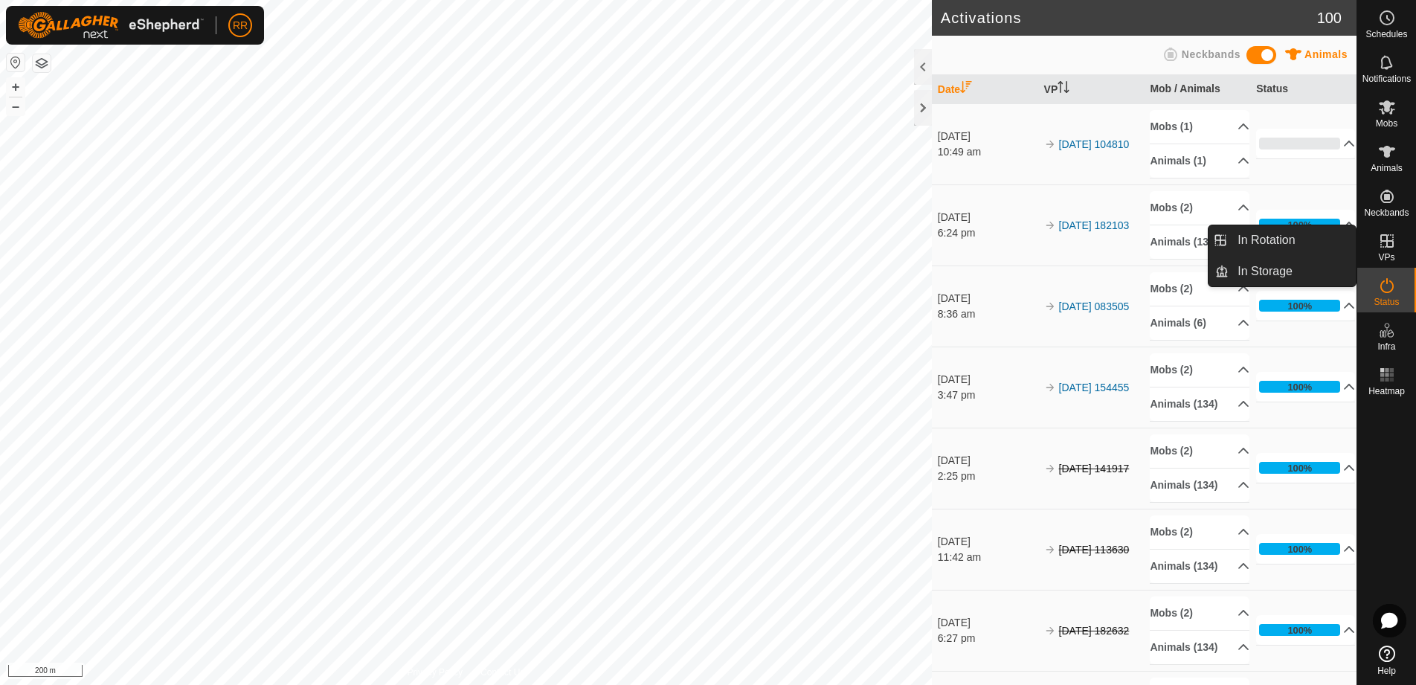
click at [1395, 243] on es-virtualpaddocks-svg-icon at bounding box center [1386, 241] width 27 height 24
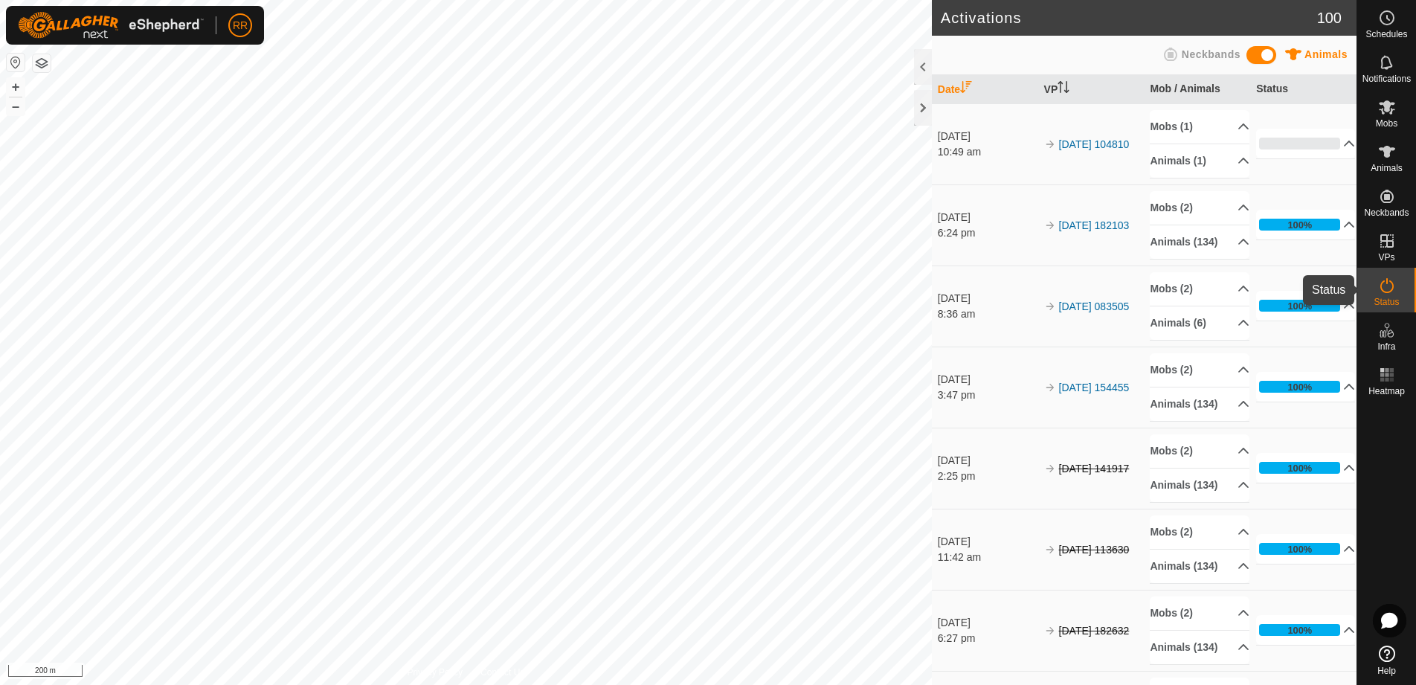
click at [1394, 288] on icon at bounding box center [1387, 286] width 18 height 18
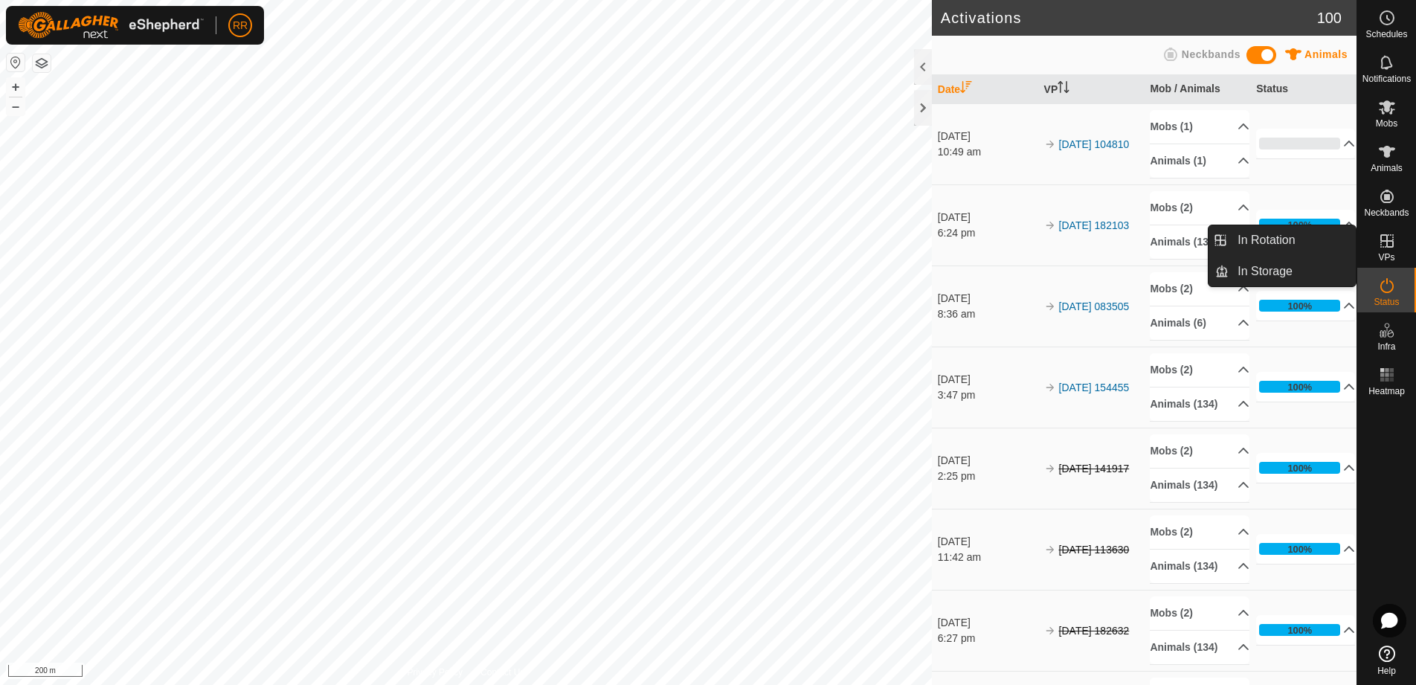
click at [1385, 239] on icon at bounding box center [1387, 241] width 18 height 18
click at [1282, 243] on link "In Rotation" at bounding box center [1291, 240] width 127 height 30
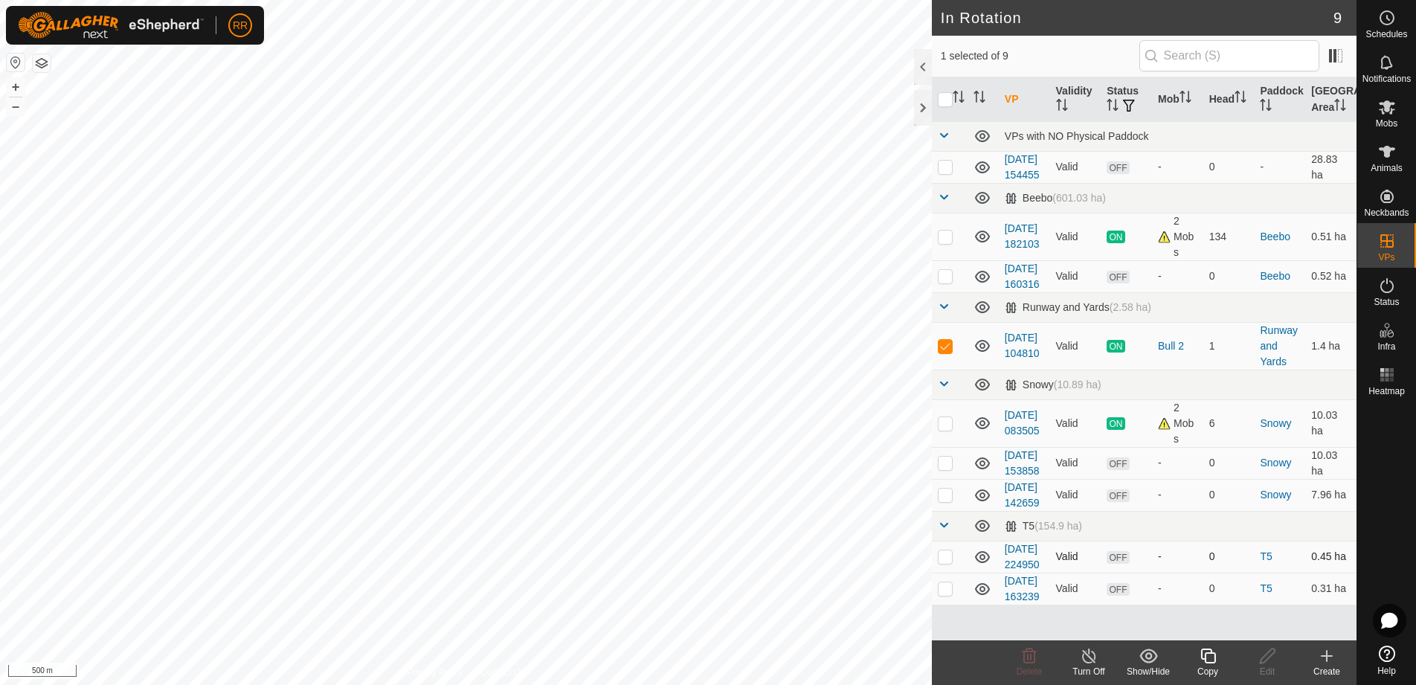
scroll to position [74, 0]
click at [949, 594] on p-checkbox at bounding box center [944, 588] width 15 height 12
click at [948, 594] on p-checkbox at bounding box center [944, 588] width 15 height 12
checkbox input "false"
click at [947, 559] on td at bounding box center [950, 556] width 36 height 32
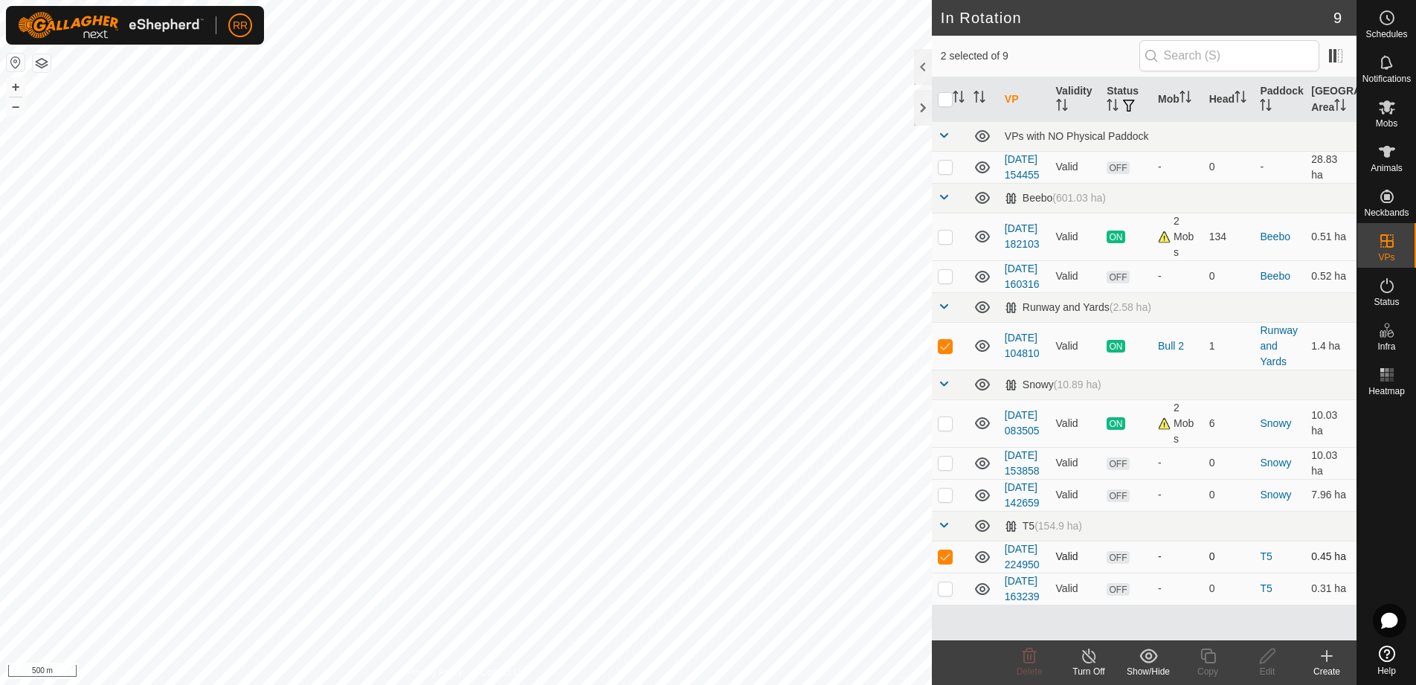
click at [947, 559] on td at bounding box center [950, 556] width 36 height 32
checkbox input "false"
click at [949, 483] on td at bounding box center [950, 495] width 36 height 32
checkbox input "true"
click at [944, 340] on p-checkbox at bounding box center [944, 346] width 15 height 12
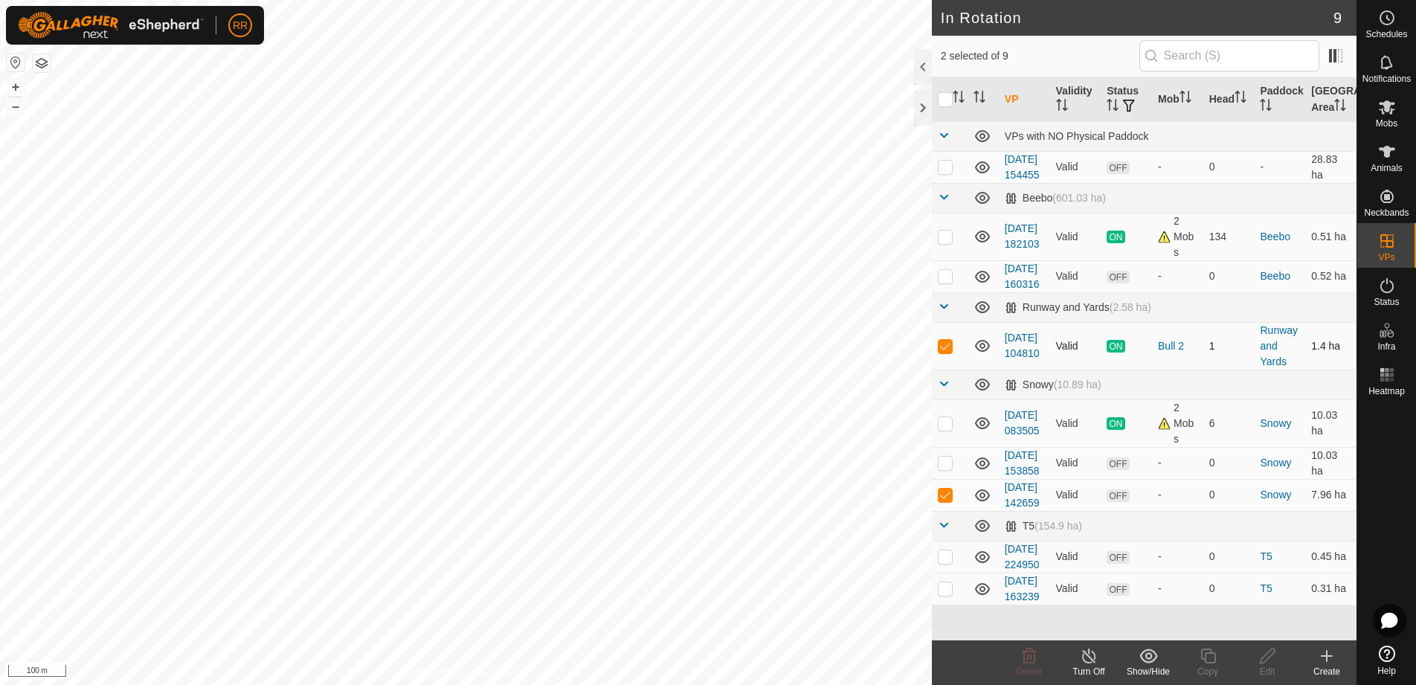
checkbox input "false"
click at [1021, 658] on icon at bounding box center [1029, 656] width 18 height 18
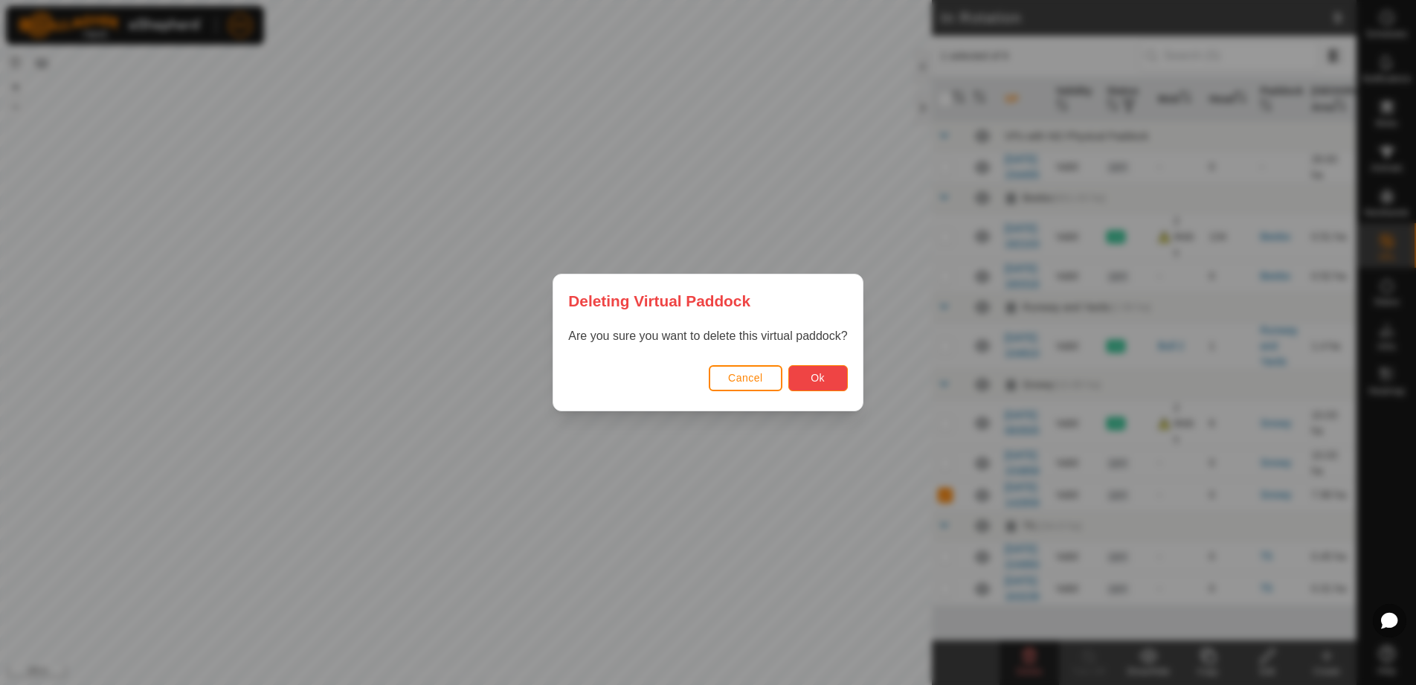
click at [834, 387] on button "Ok" at bounding box center [817, 378] width 59 height 26
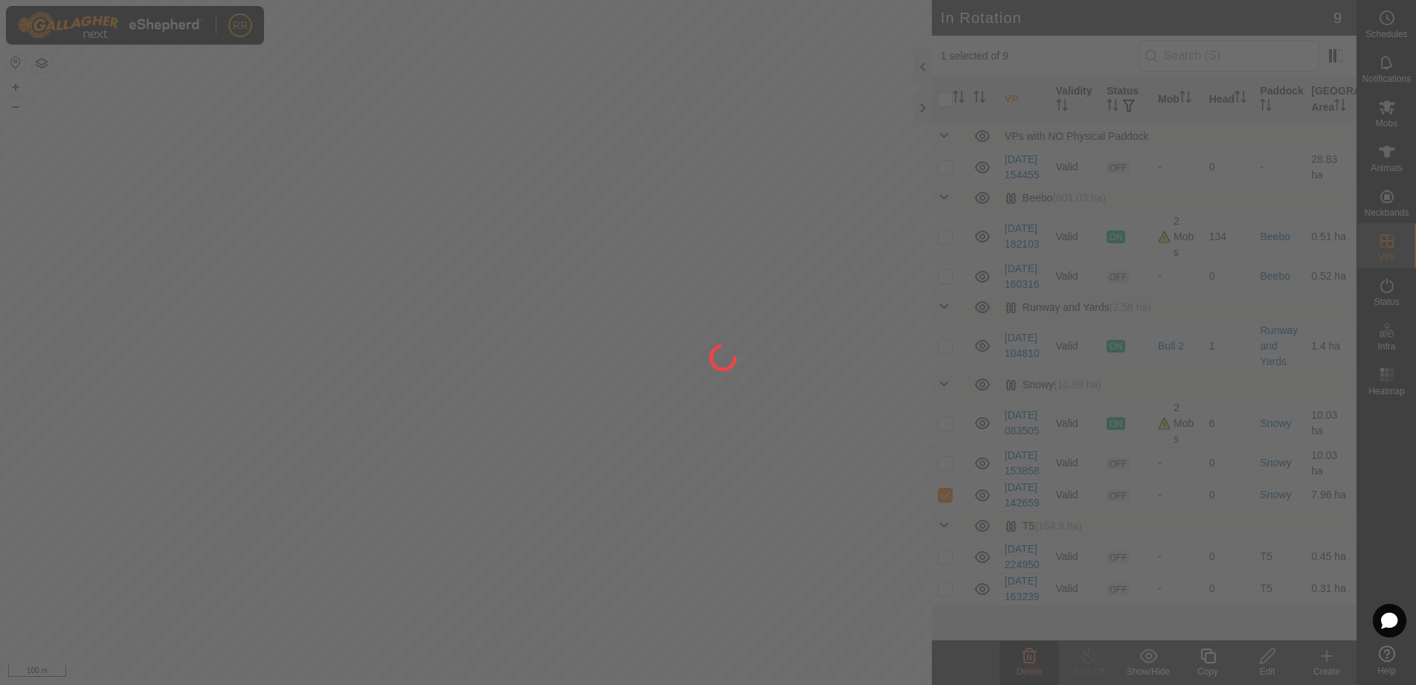
checkbox input "false"
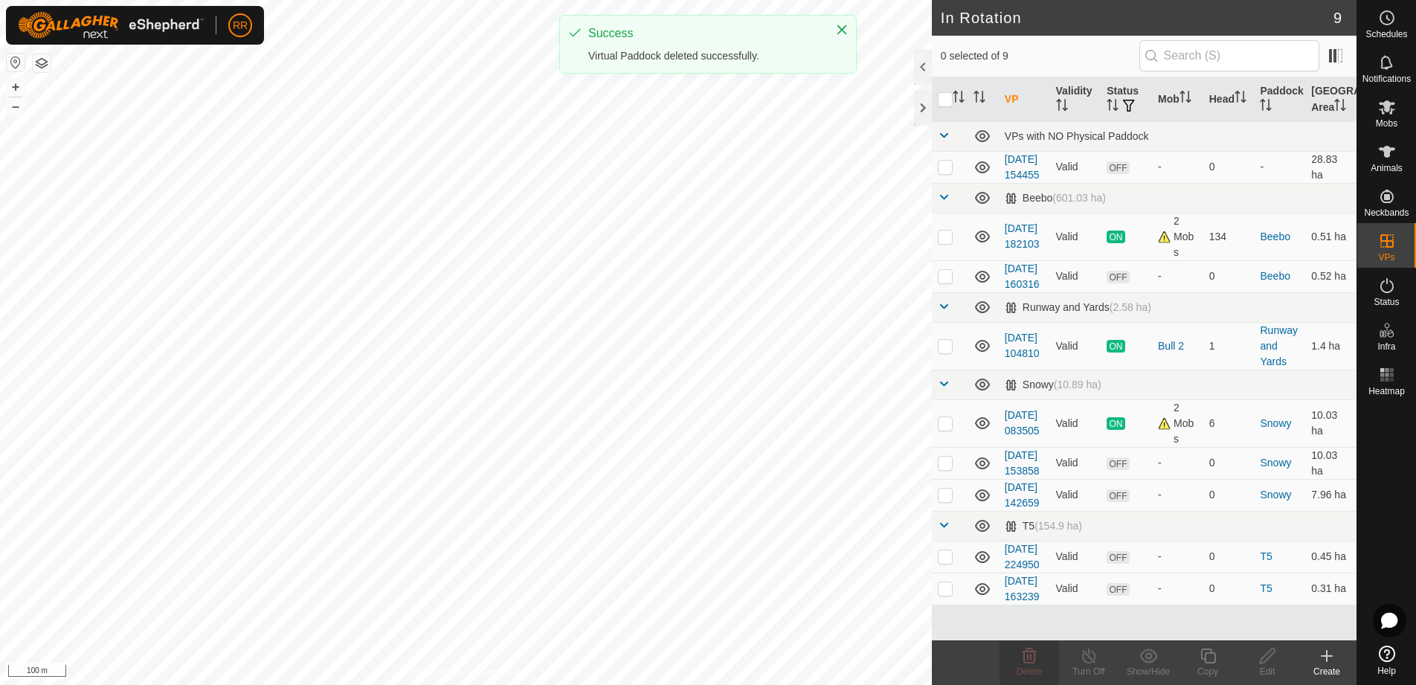
scroll to position [0, 0]
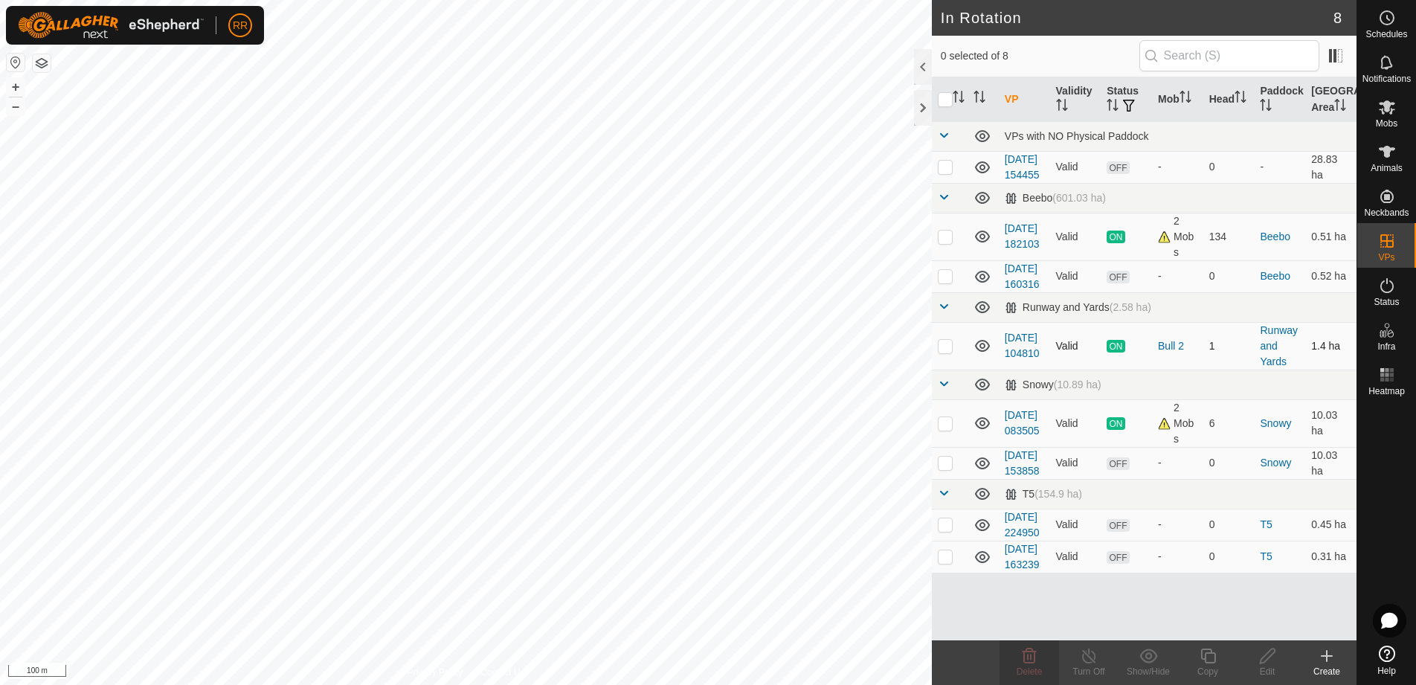
click at [945, 352] on p-checkbox at bounding box center [944, 346] width 15 height 12
checkbox input "false"
click at [941, 282] on p-checkbox at bounding box center [944, 276] width 15 height 12
checkbox input "true"
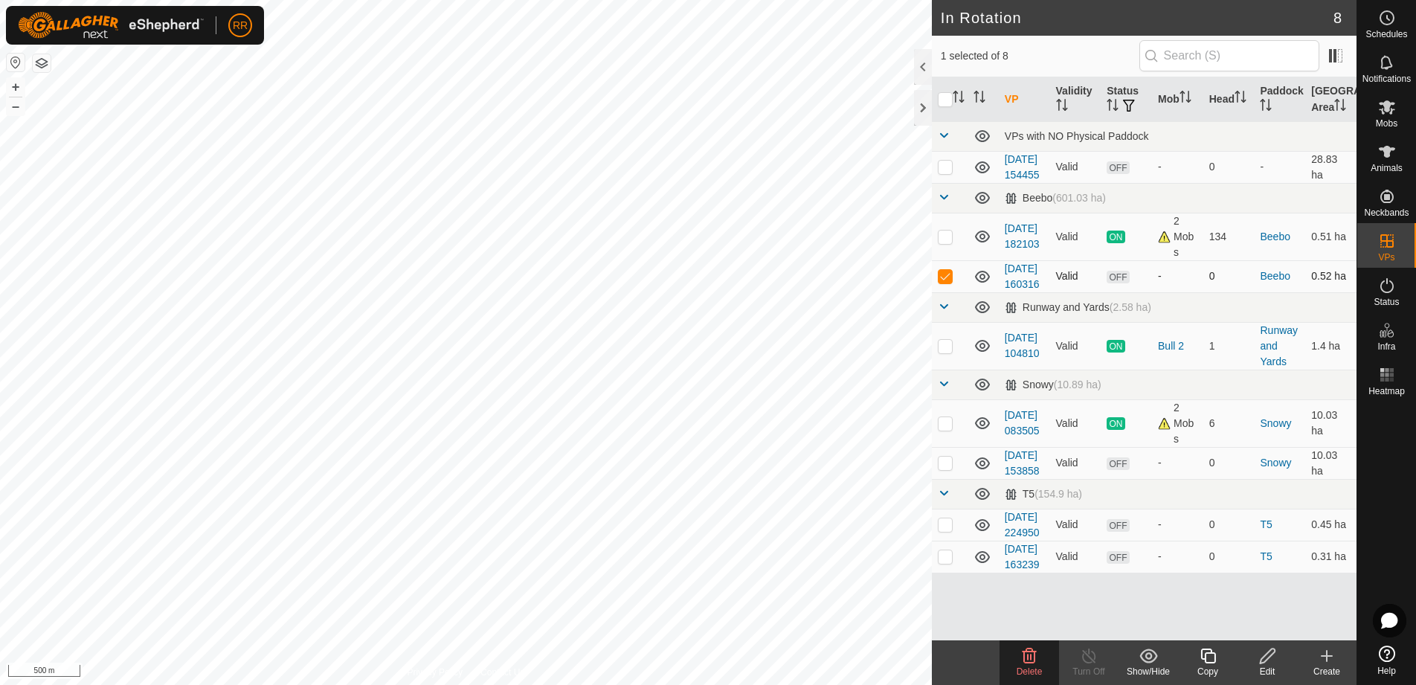
click at [943, 282] on p-checkbox at bounding box center [944, 276] width 15 height 12
checkbox input "false"
click at [952, 183] on td at bounding box center [950, 167] width 36 height 32
click at [946, 172] on p-checkbox at bounding box center [944, 167] width 15 height 12
checkbox input "false"
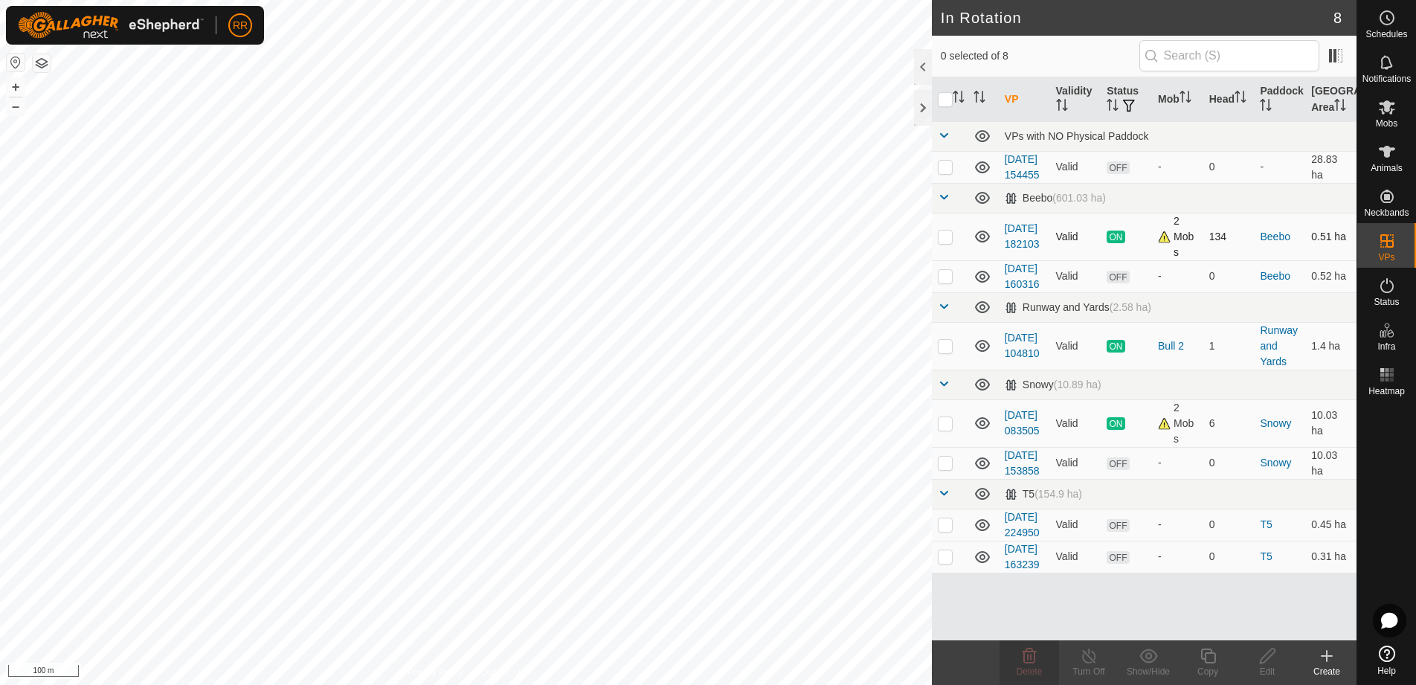
click at [951, 242] on p-checkbox at bounding box center [944, 236] width 15 height 12
checkbox input "true"
click at [1204, 661] on icon at bounding box center [1207, 655] width 15 height 15
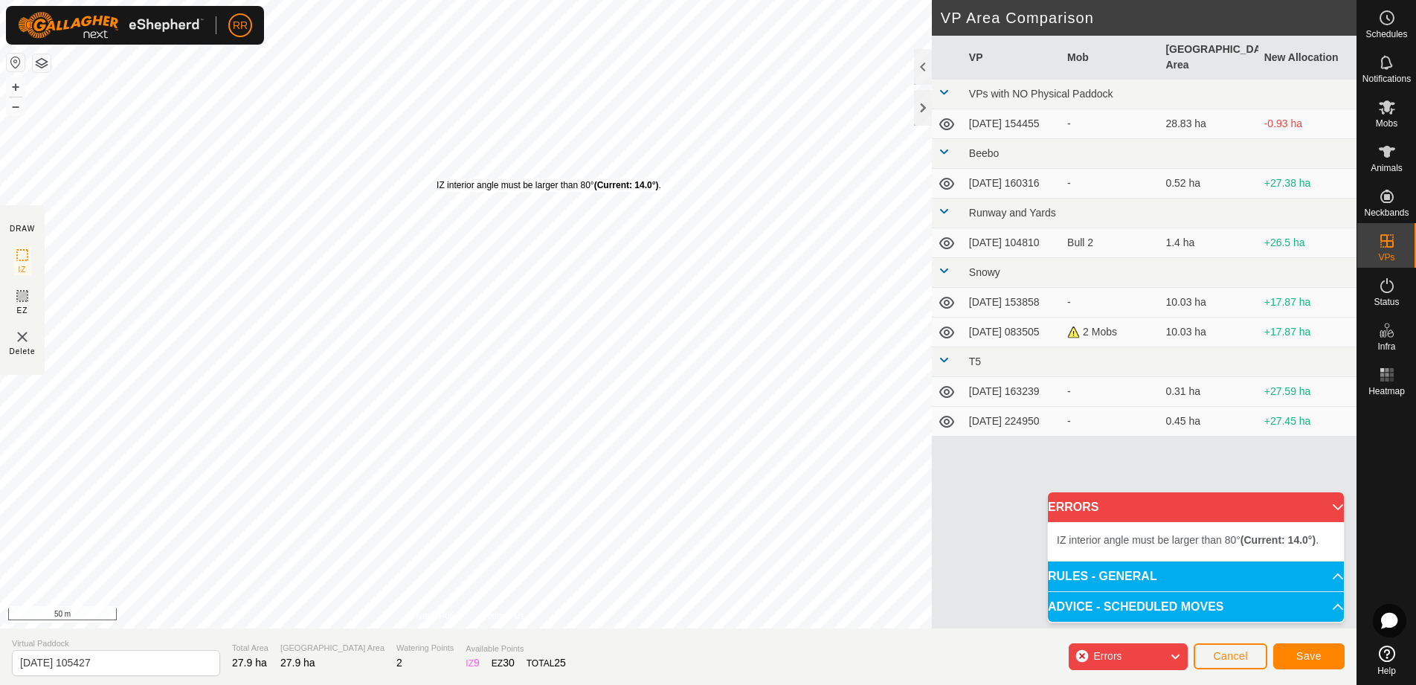
click at [436, 178] on div "IZ interior angle must be larger than 80° (Current: 14.0°) ." at bounding box center [548, 184] width 225 height 13
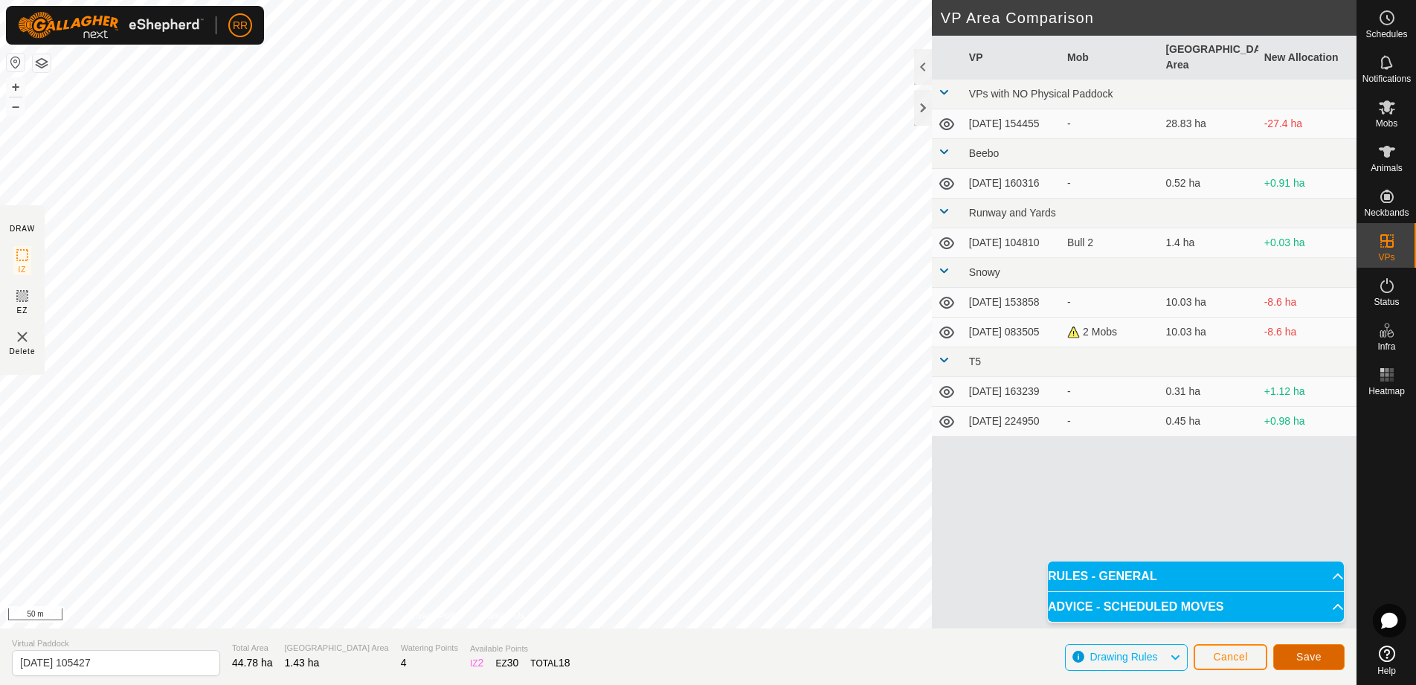
click at [1314, 653] on span "Save" at bounding box center [1308, 657] width 25 height 12
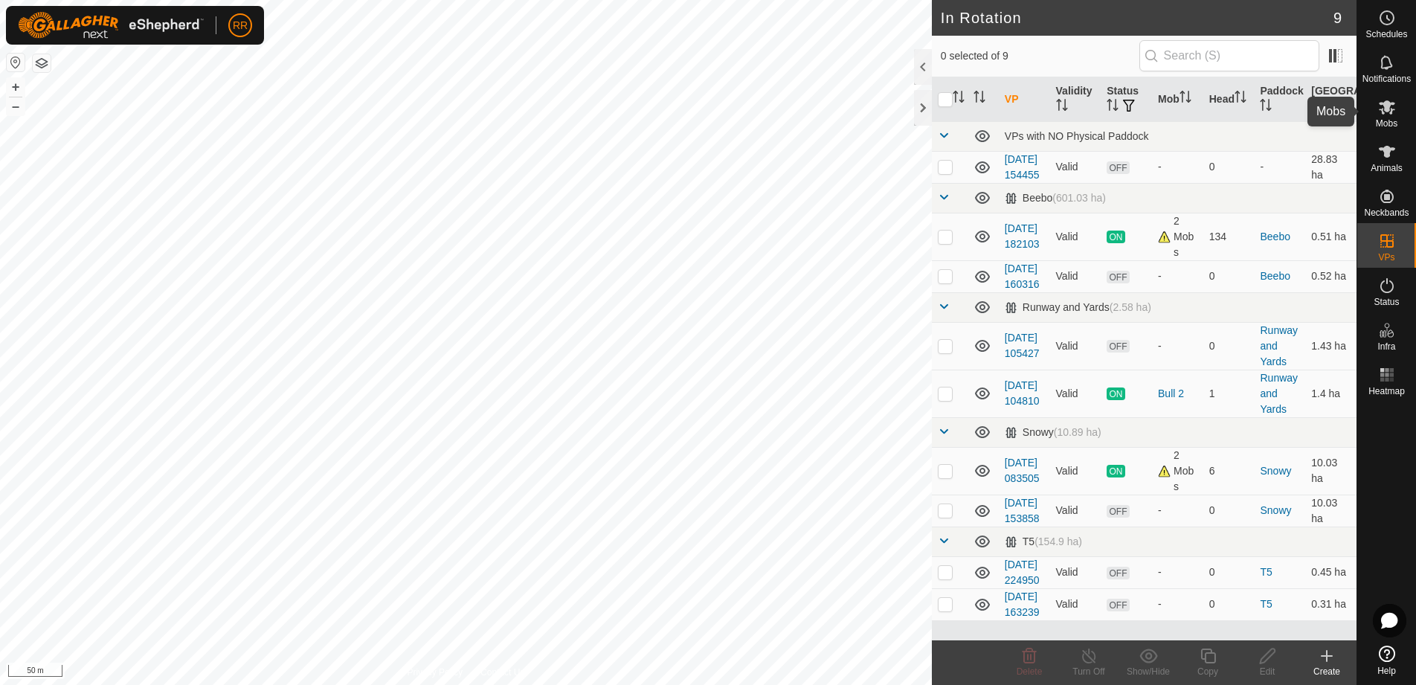
click at [1395, 113] on icon at bounding box center [1387, 107] width 18 height 18
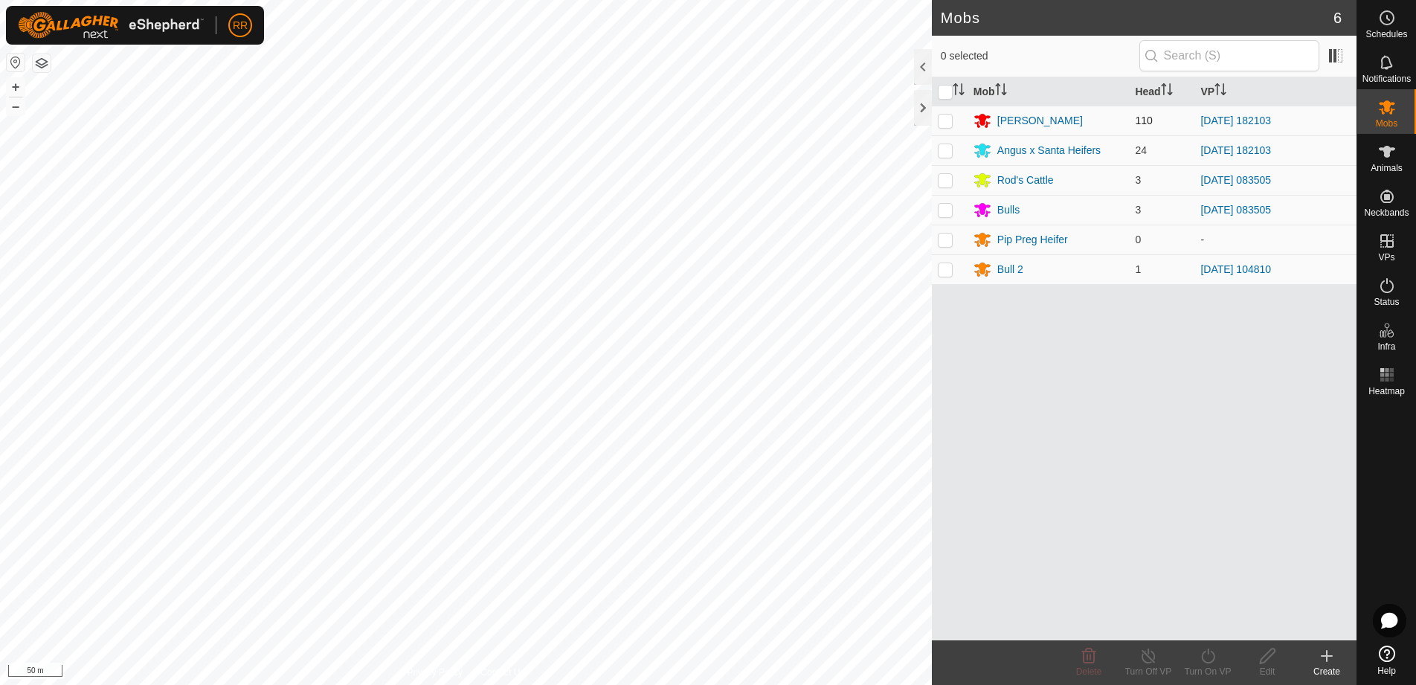
click at [951, 115] on p-checkbox at bounding box center [944, 120] width 15 height 12
checkbox input "true"
click at [946, 143] on td at bounding box center [950, 150] width 36 height 30
checkbox input "true"
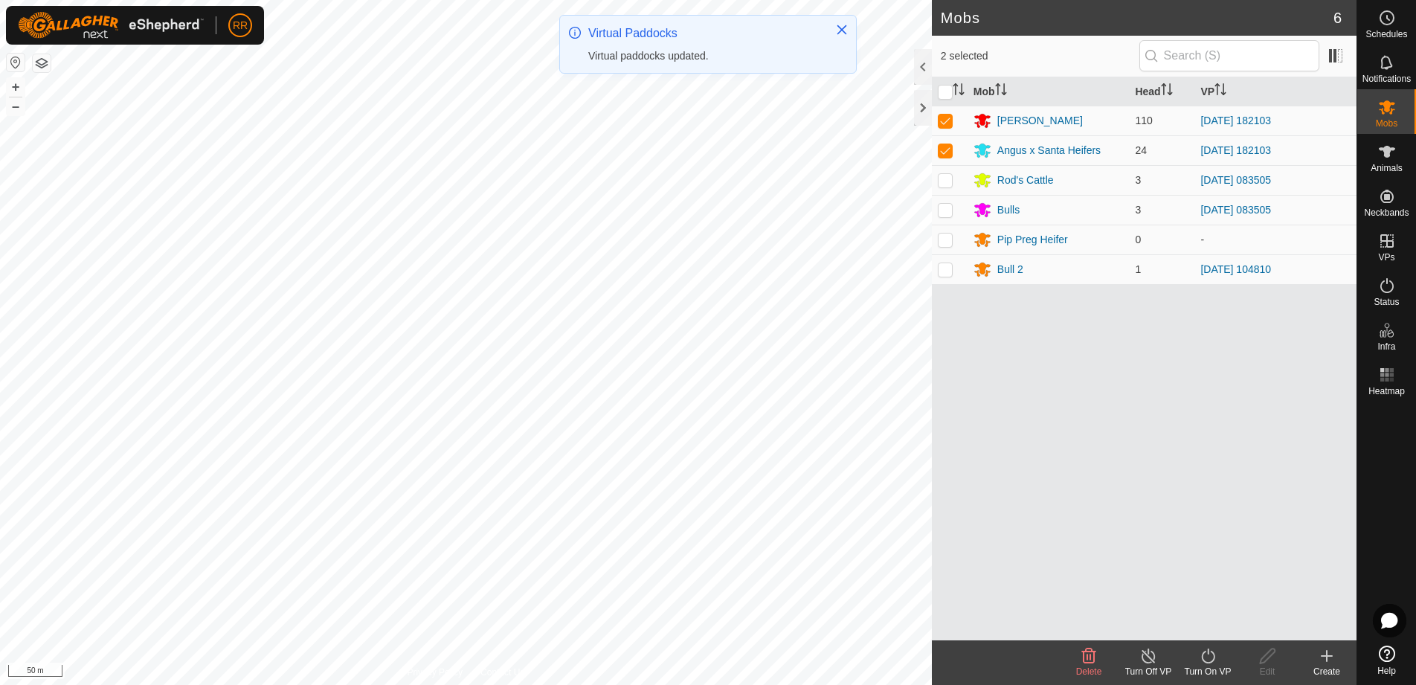
click at [1205, 666] on div "Turn On VP" at bounding box center [1207, 671] width 59 height 13
click at [1193, 618] on link "Now" at bounding box center [1251, 623] width 147 height 30
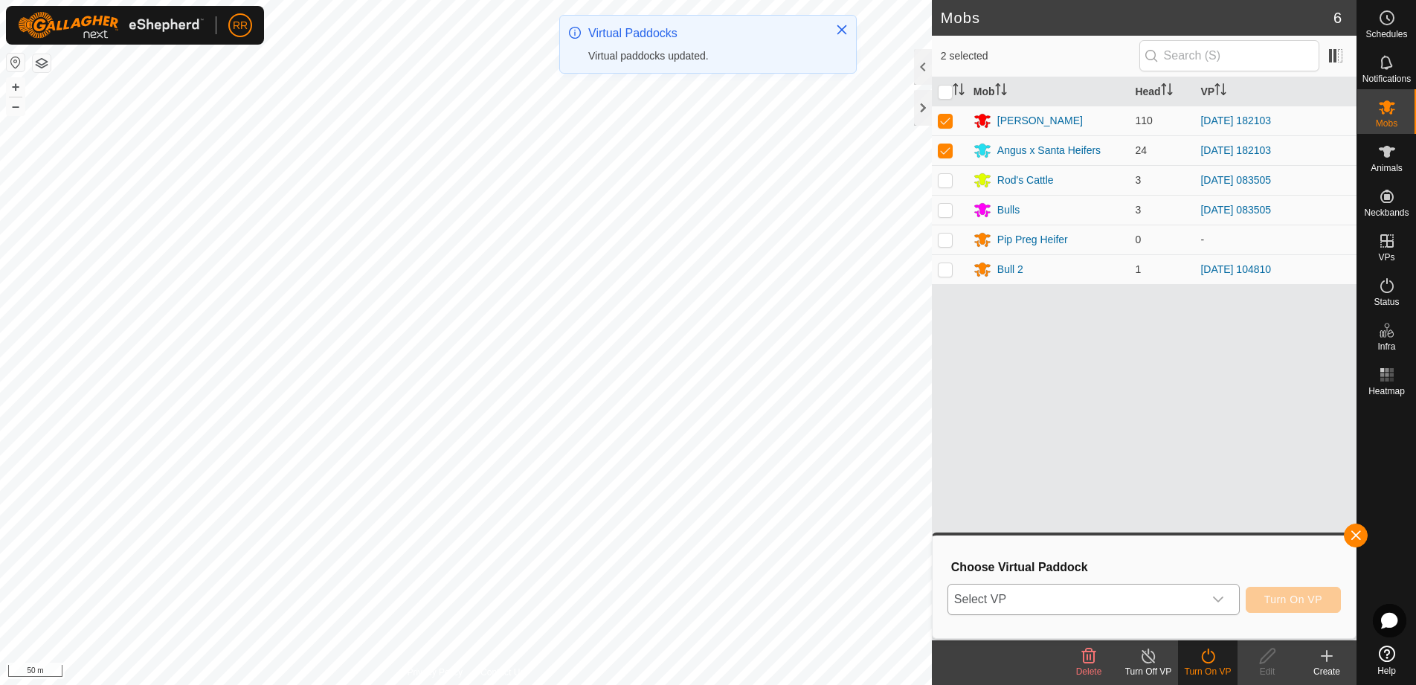
click at [1040, 600] on span "Select VP" at bounding box center [1075, 599] width 255 height 30
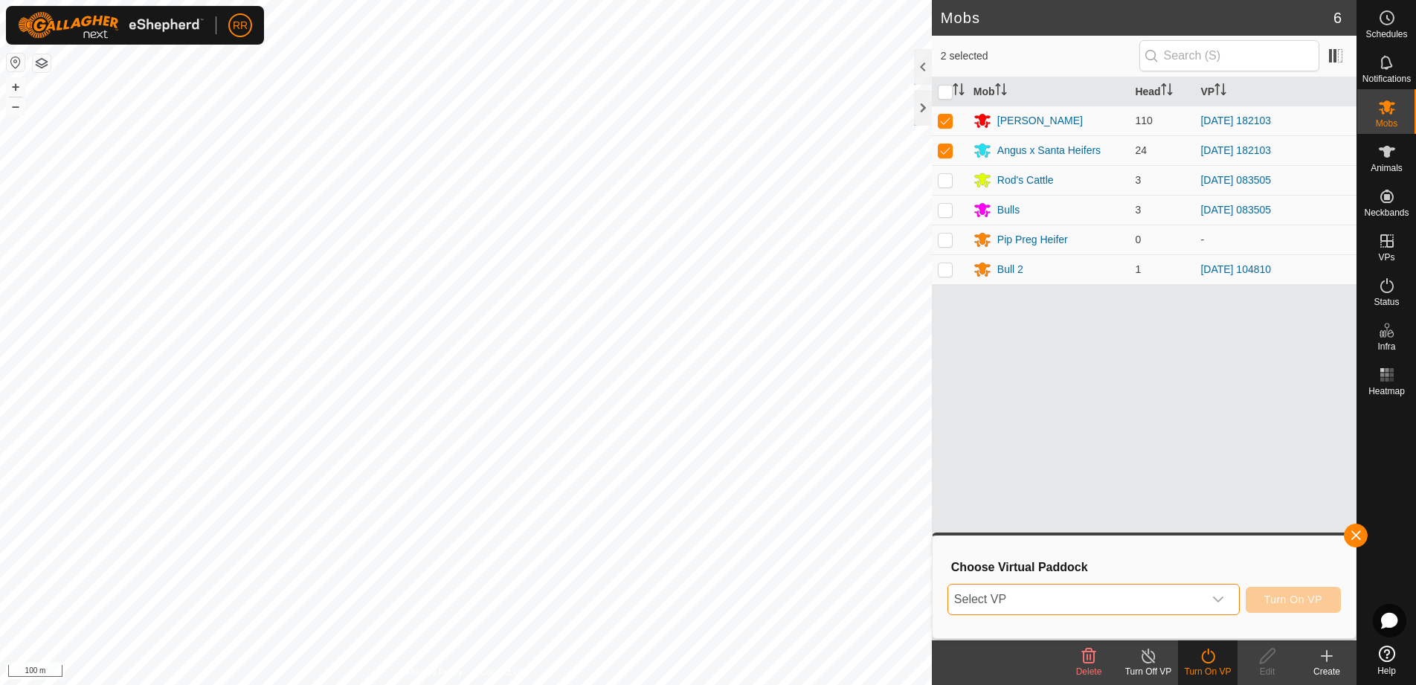
click at [1093, 606] on span "Select VP" at bounding box center [1075, 599] width 255 height 30
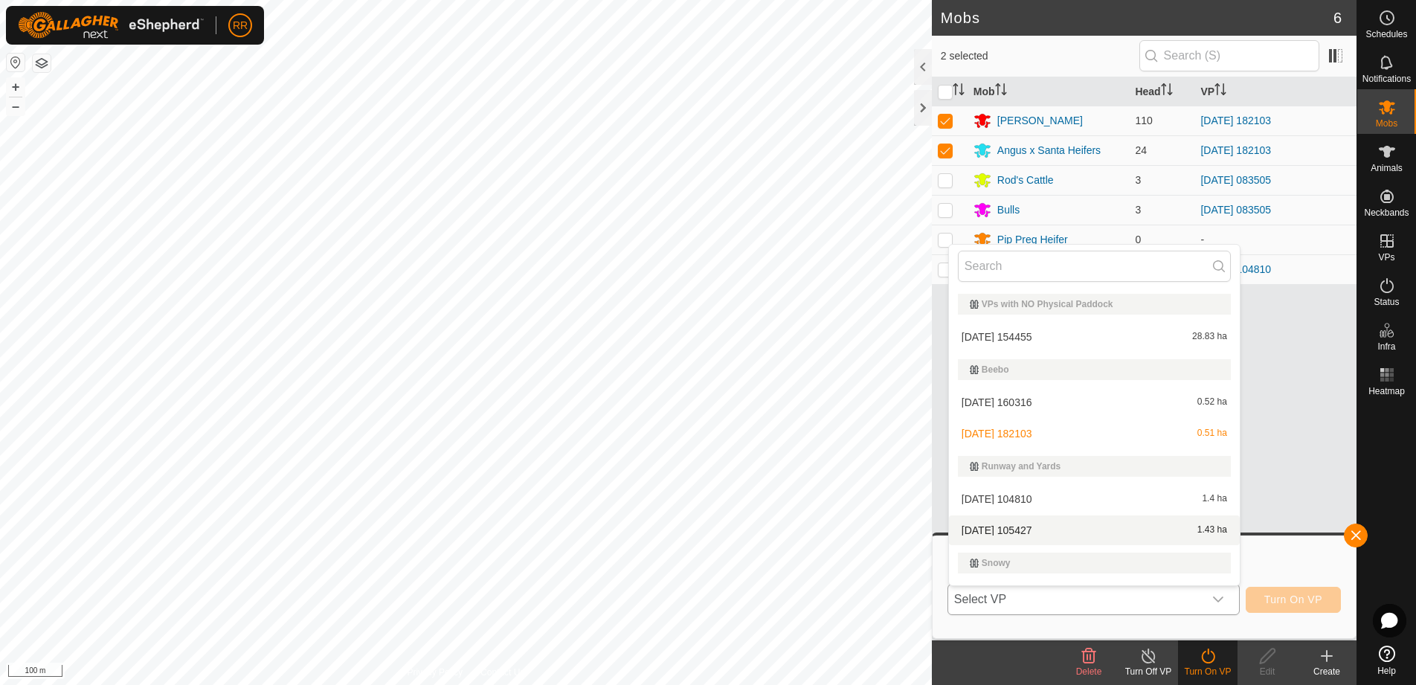
scroll to position [25, 0]
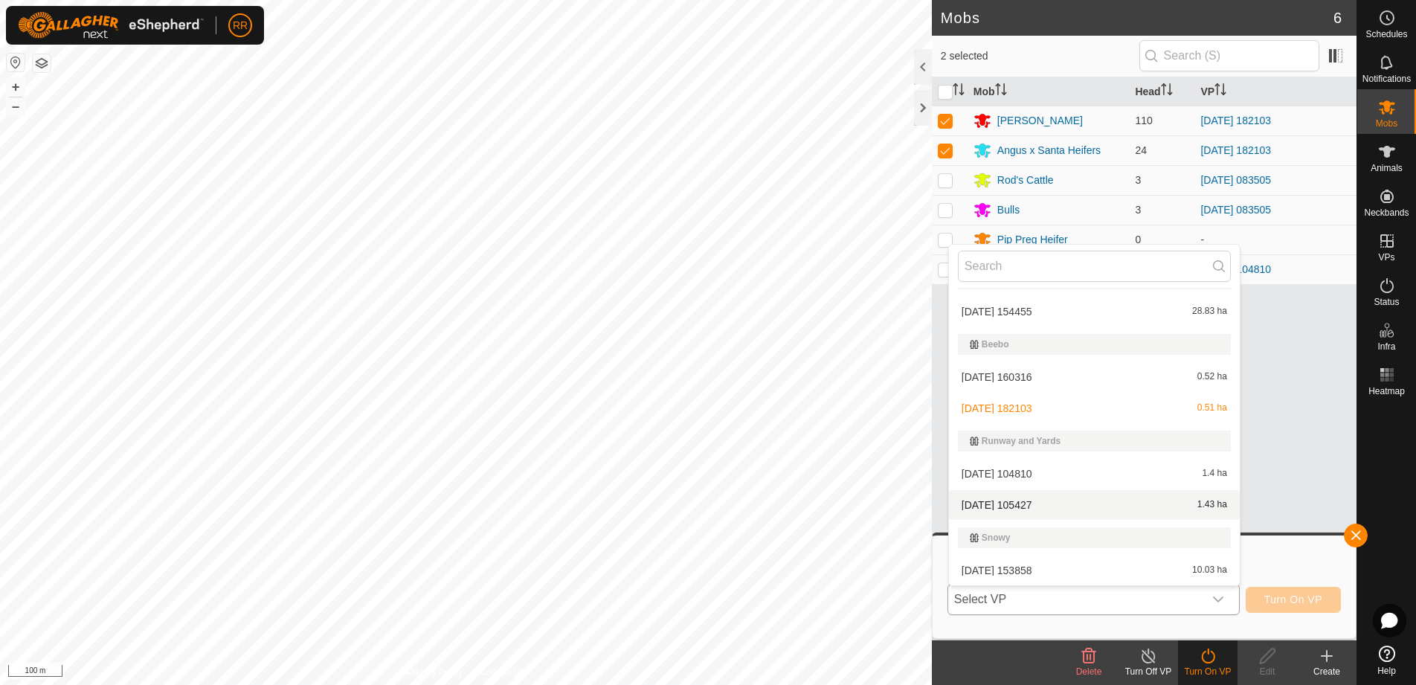
click at [994, 506] on li "[DATE] 105427 1.43 ha" at bounding box center [1094, 505] width 291 height 30
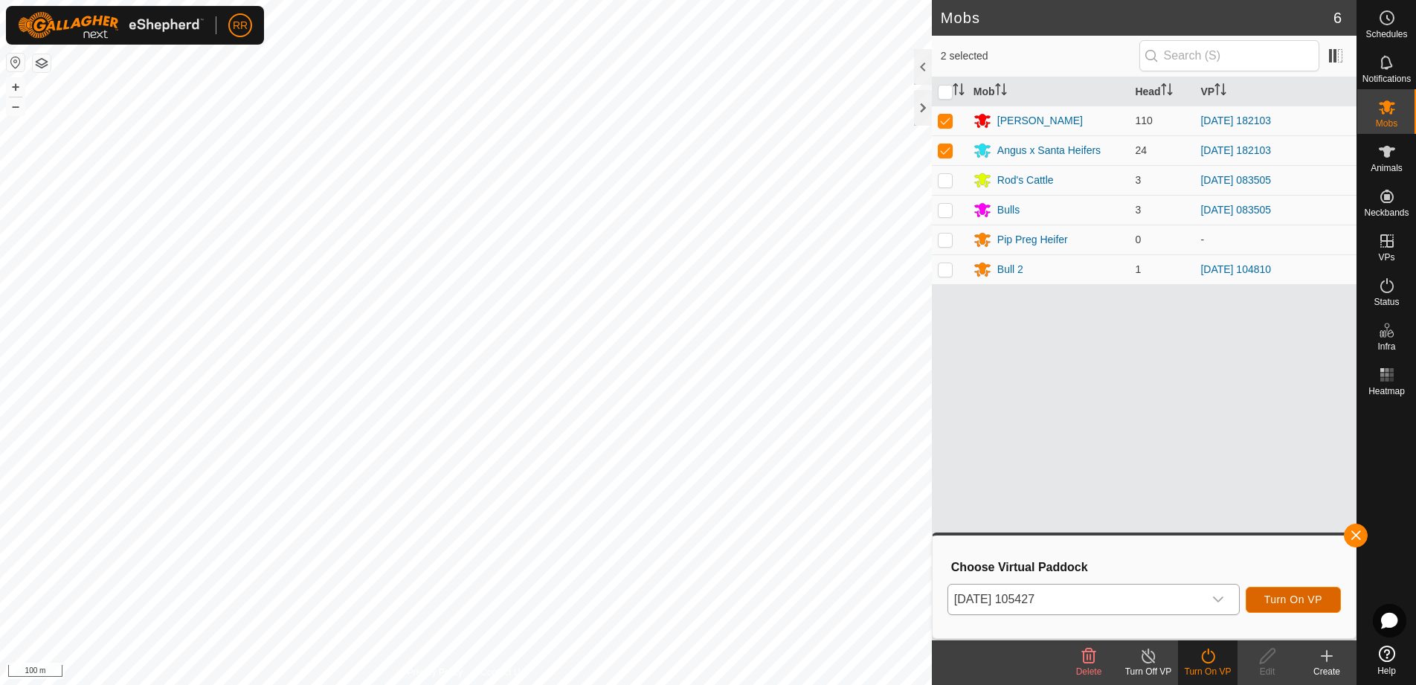
click at [1298, 603] on span "Turn On VP" at bounding box center [1293, 599] width 58 height 12
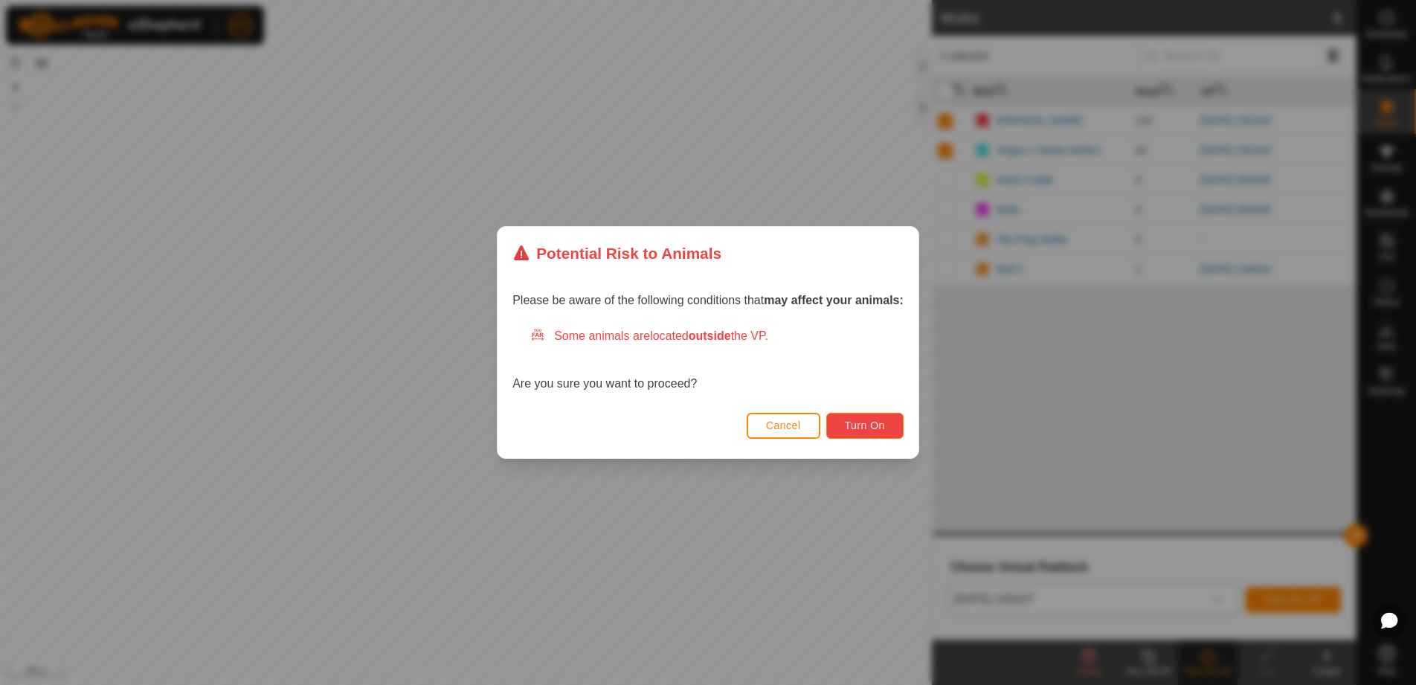
click at [871, 430] on span "Turn On" at bounding box center [865, 425] width 40 height 12
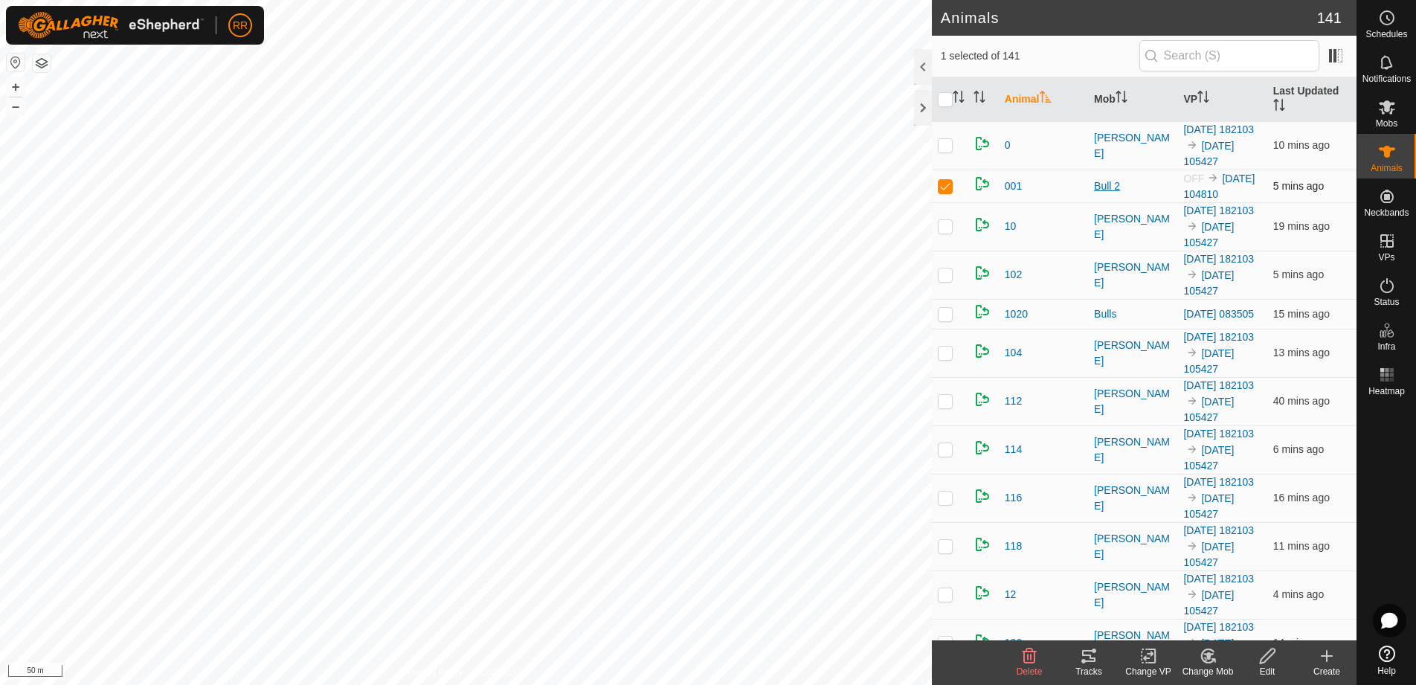
click at [1111, 194] on div "Bull 2" at bounding box center [1132, 186] width 77 height 16
